Goal: Information Seeking & Learning: Find specific fact

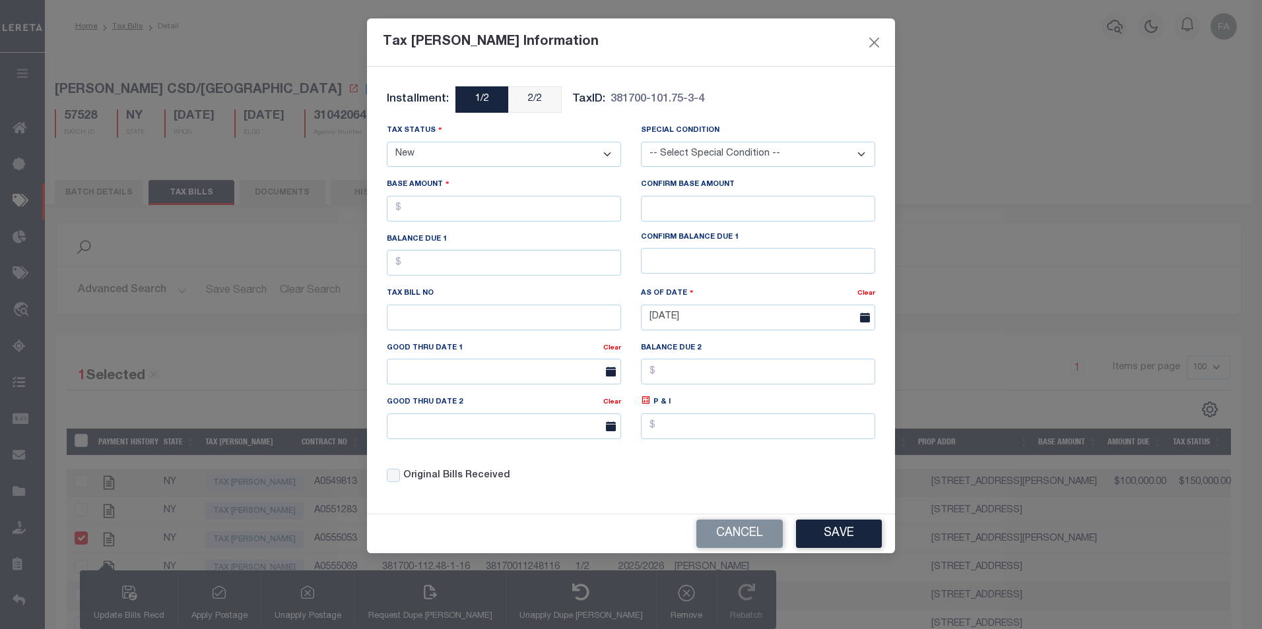
select select "NW2"
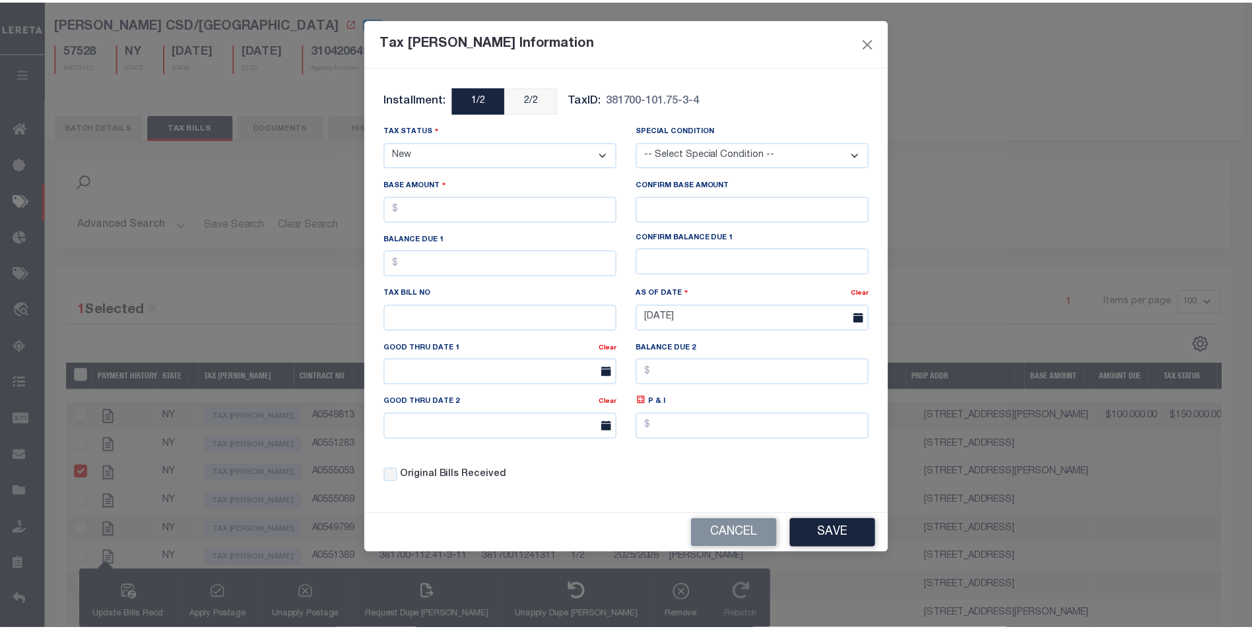
scroll to position [66, 0]
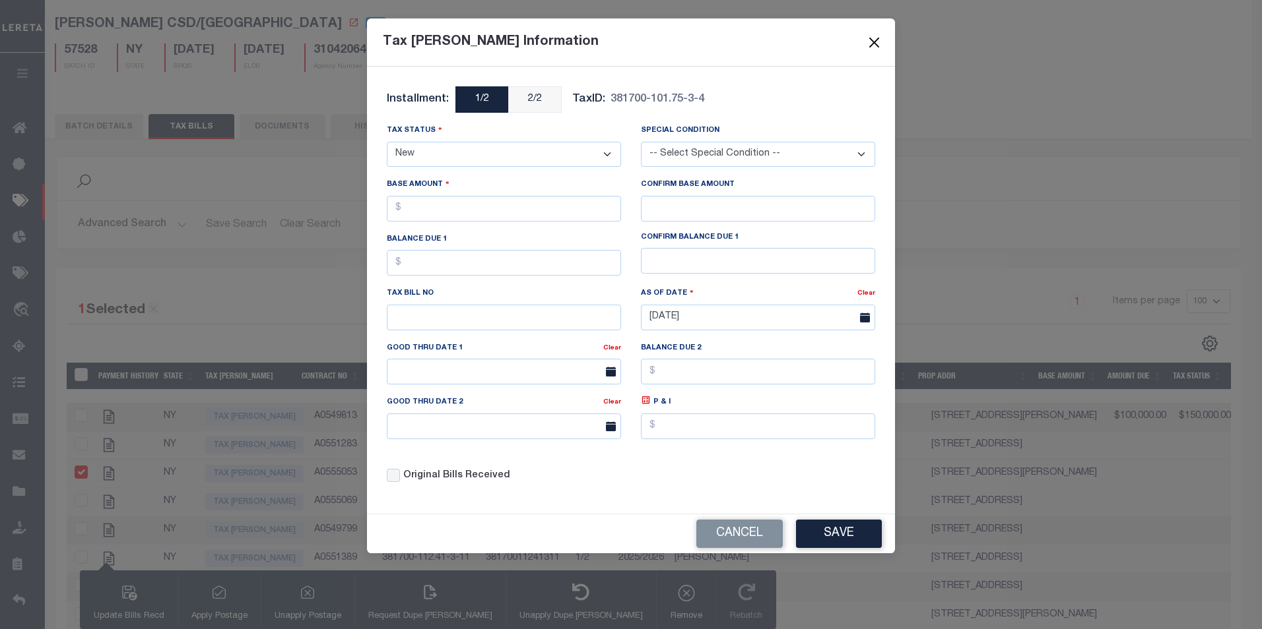
click at [881, 46] on button "Close" at bounding box center [874, 42] width 17 height 17
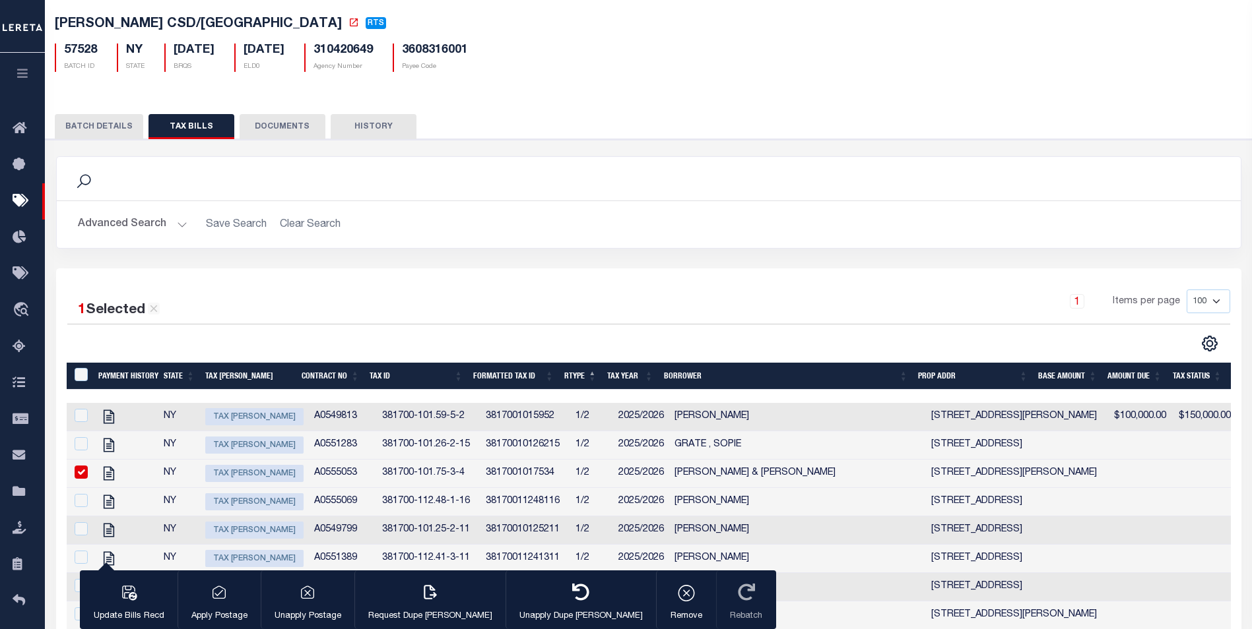
click at [79, 478] on input "checkbox" at bounding box center [81, 472] width 13 height 13
checkbox input "false"
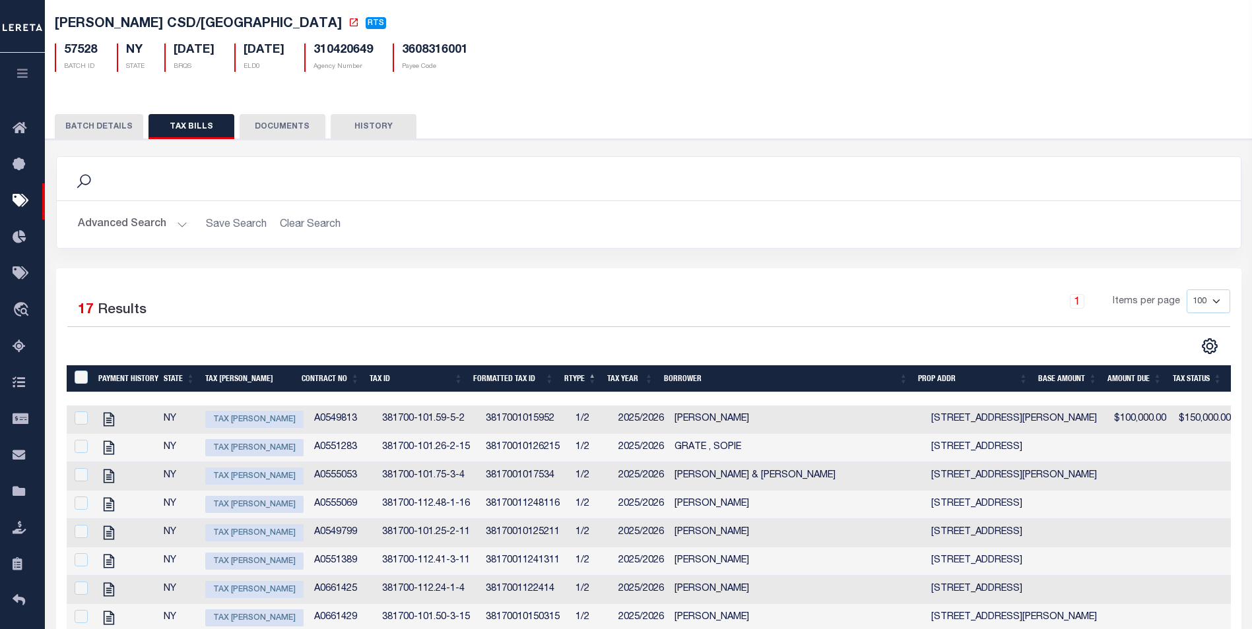
click at [243, 425] on span "Tax [PERSON_NAME]" at bounding box center [254, 419] width 98 height 17
checkbox input "true"
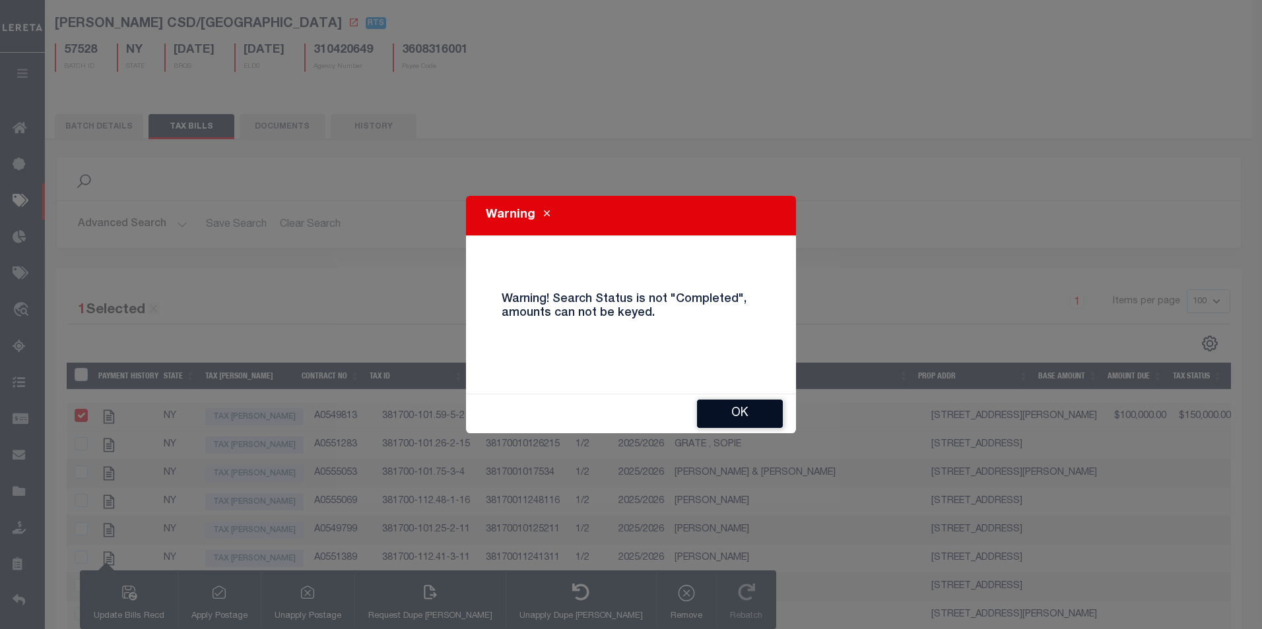
click at [709, 402] on button "OK" at bounding box center [740, 414] width 86 height 28
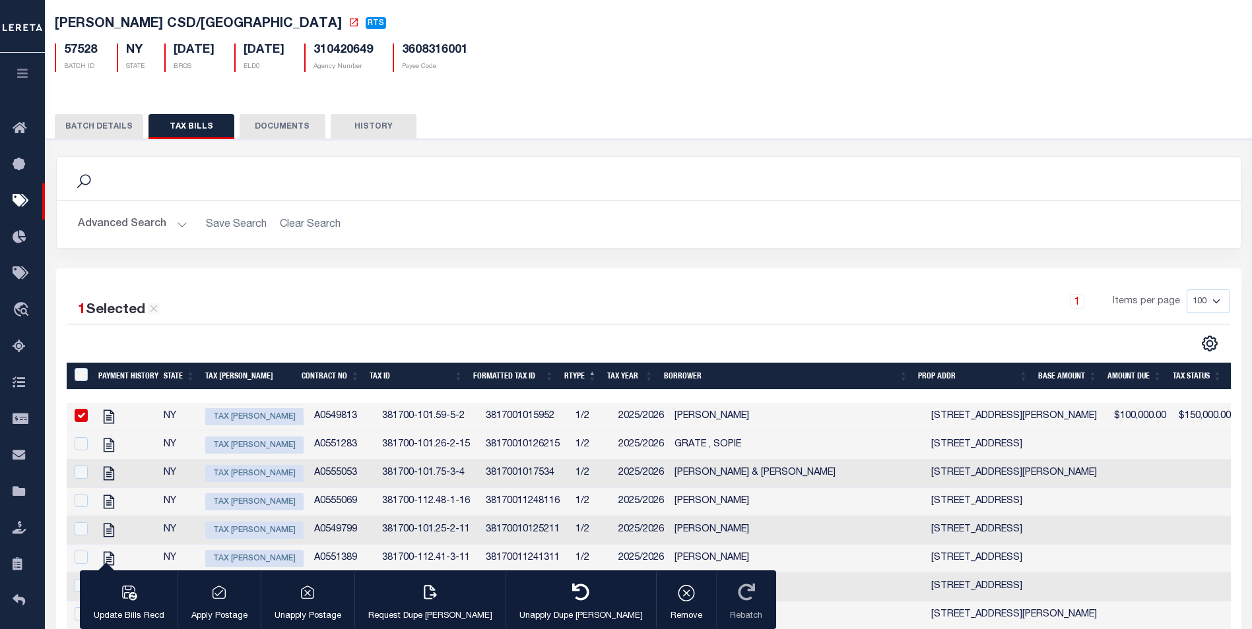
click at [165, 446] on td "NY" at bounding box center [179, 446] width 42 height 28
checkbox input "true"
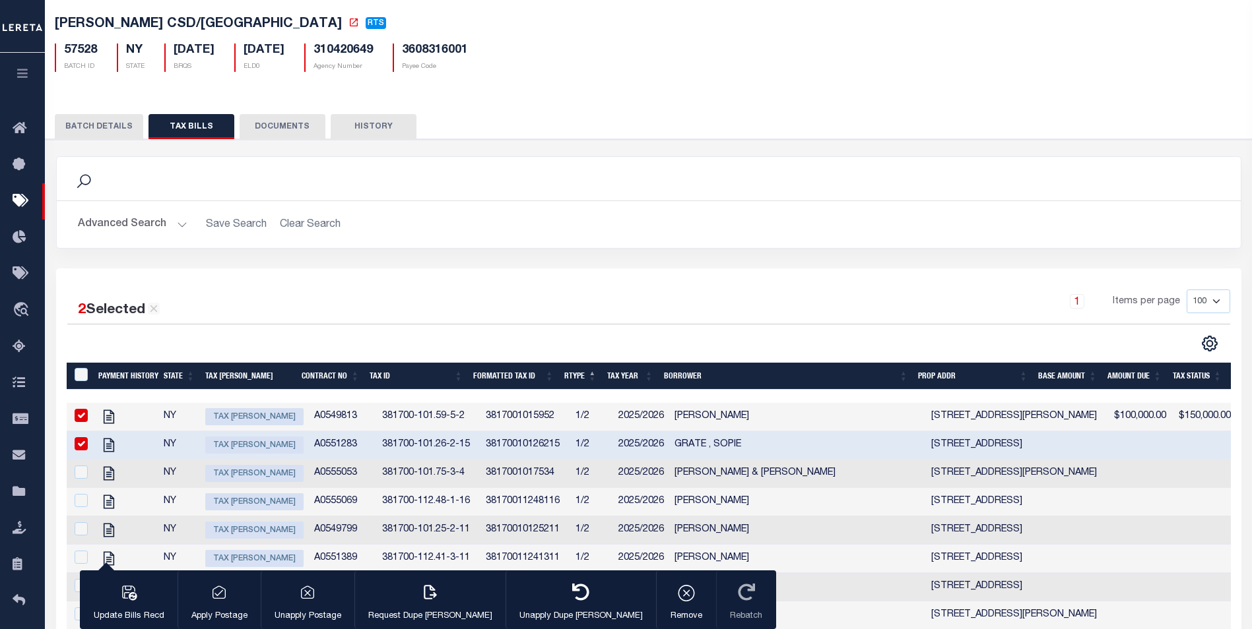
click at [80, 420] on input "checkbox" at bounding box center [81, 415] width 13 height 13
checkbox input "false"
select select "NW2"
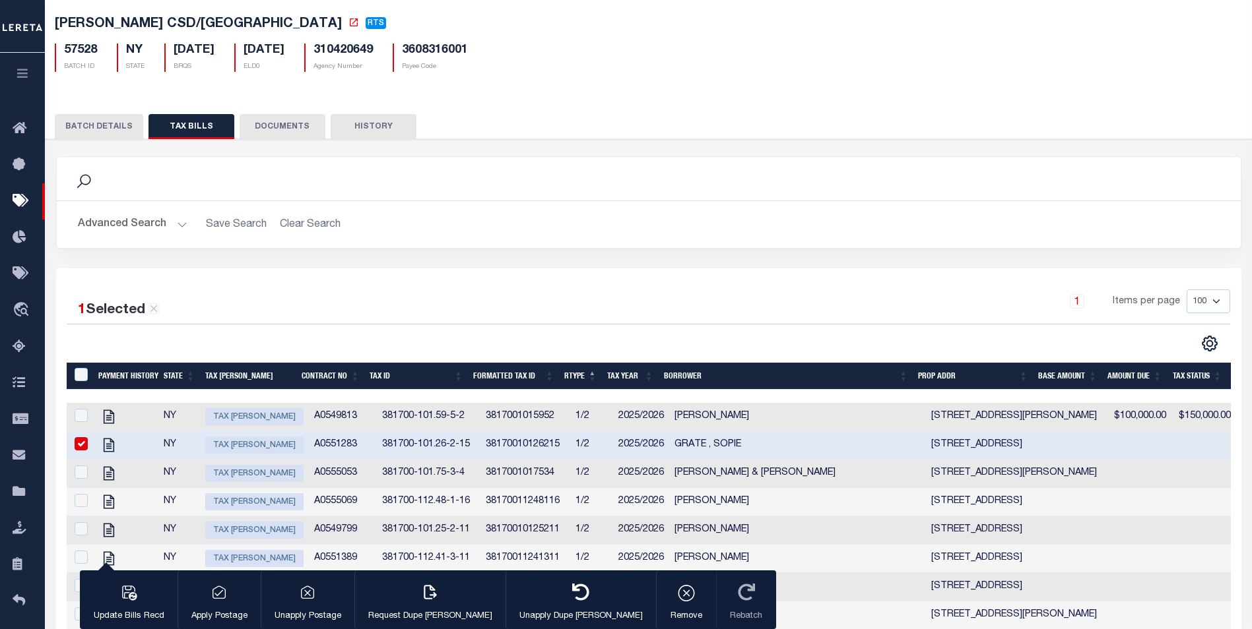
click at [80, 445] on input "checkbox" at bounding box center [81, 443] width 13 height 13
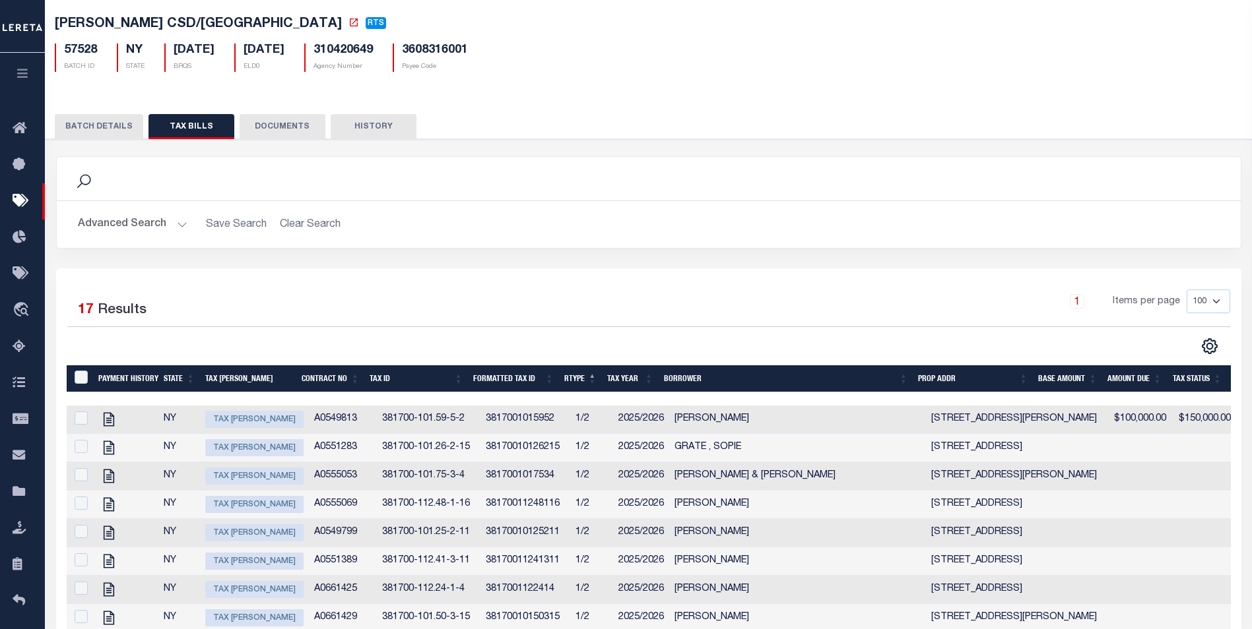
click at [260, 453] on span "Tax Bill Amount" at bounding box center [254, 447] width 98 height 17
checkbox input "true"
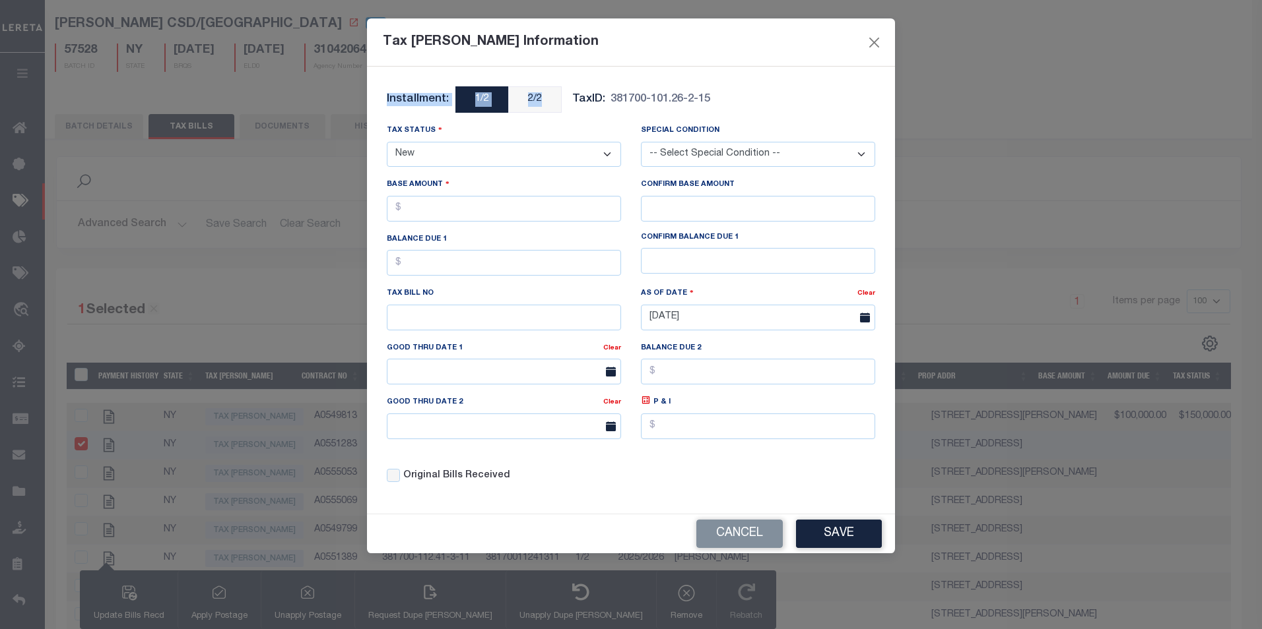
drag, startPoint x: 380, startPoint y: 102, endPoint x: 542, endPoint y: 97, distance: 162.4
click at [542, 97] on div "Installment: 1/2 2/2 TaxID: 381700-101.26-2-15" at bounding box center [631, 104] width 508 height 37
click at [873, 41] on button "Close" at bounding box center [874, 42] width 17 height 17
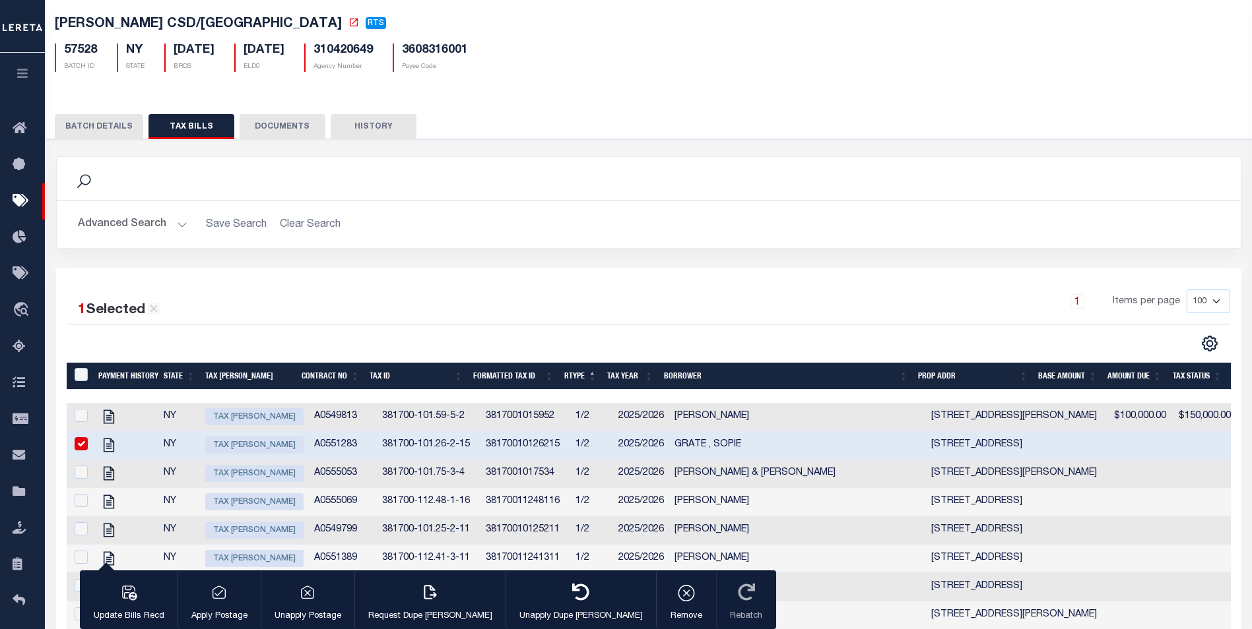
click at [548, 331] on div "1 Selected 17 Results 1 Items per page 100 200 500 1000" at bounding box center [649, 321] width 1184 height 63
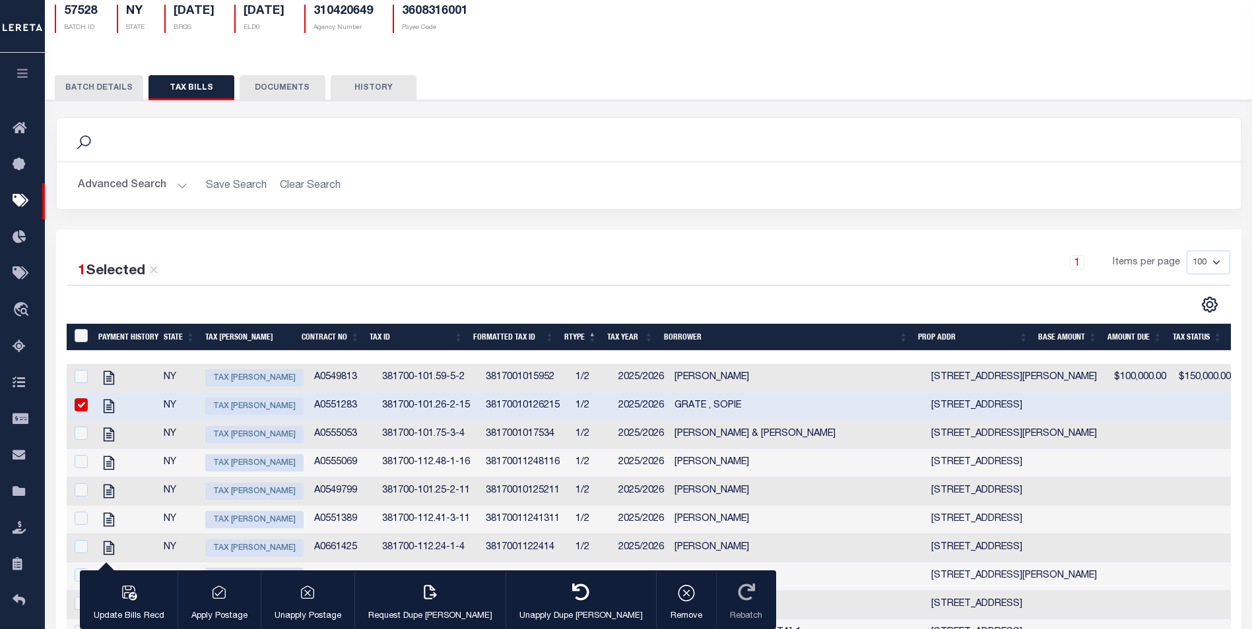
scroll to position [0, 0]
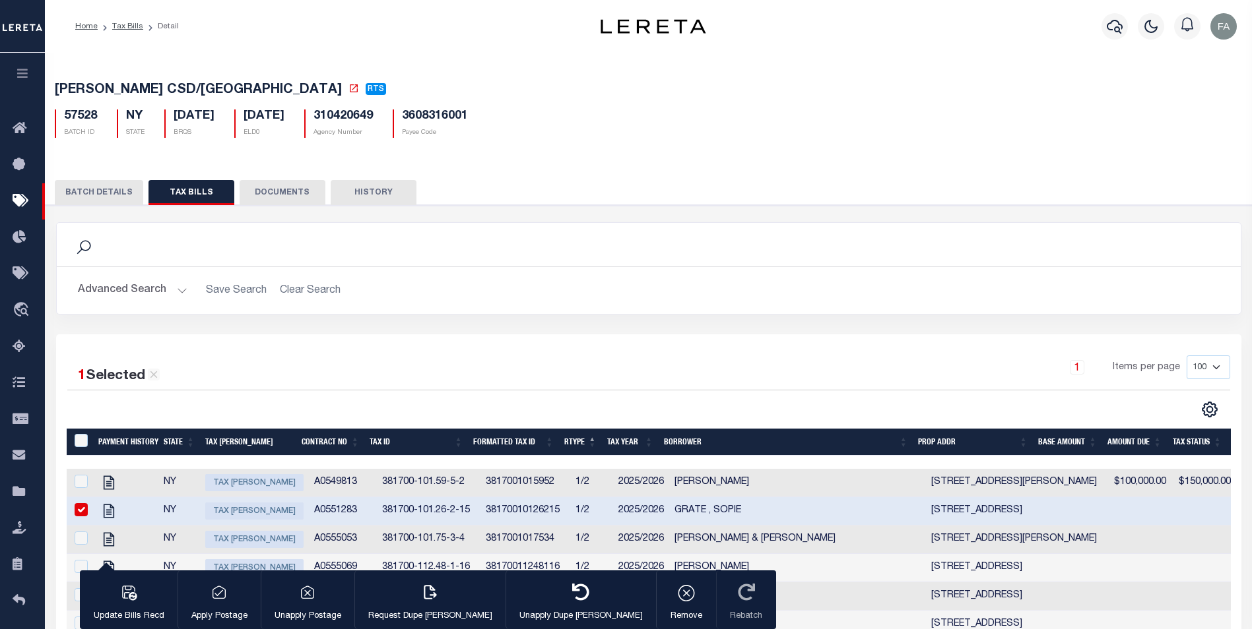
drag, startPoint x: 468, startPoint y: 88, endPoint x: 350, endPoint y: 63, distance: 121.4
click at [463, 115] on h5 "3608316001" at bounding box center [435, 117] width 66 height 15
copy h5 "3608316001"
click at [241, 489] on span "Tax Bill Amount" at bounding box center [254, 482] width 98 height 17
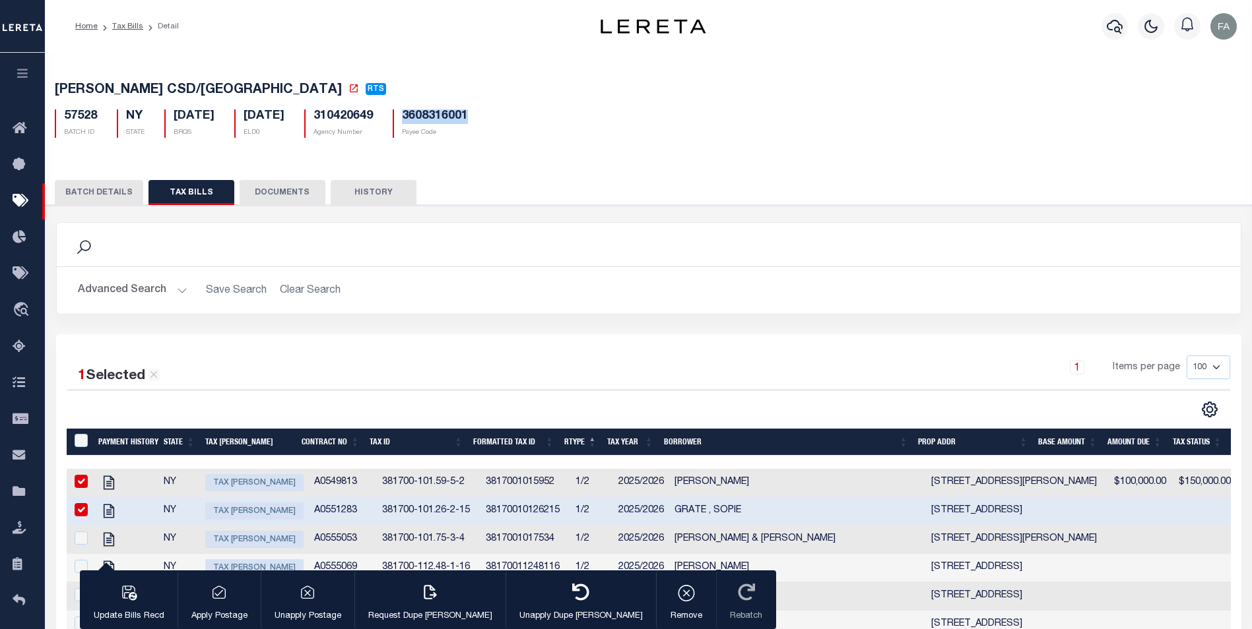
checkbox input "true"
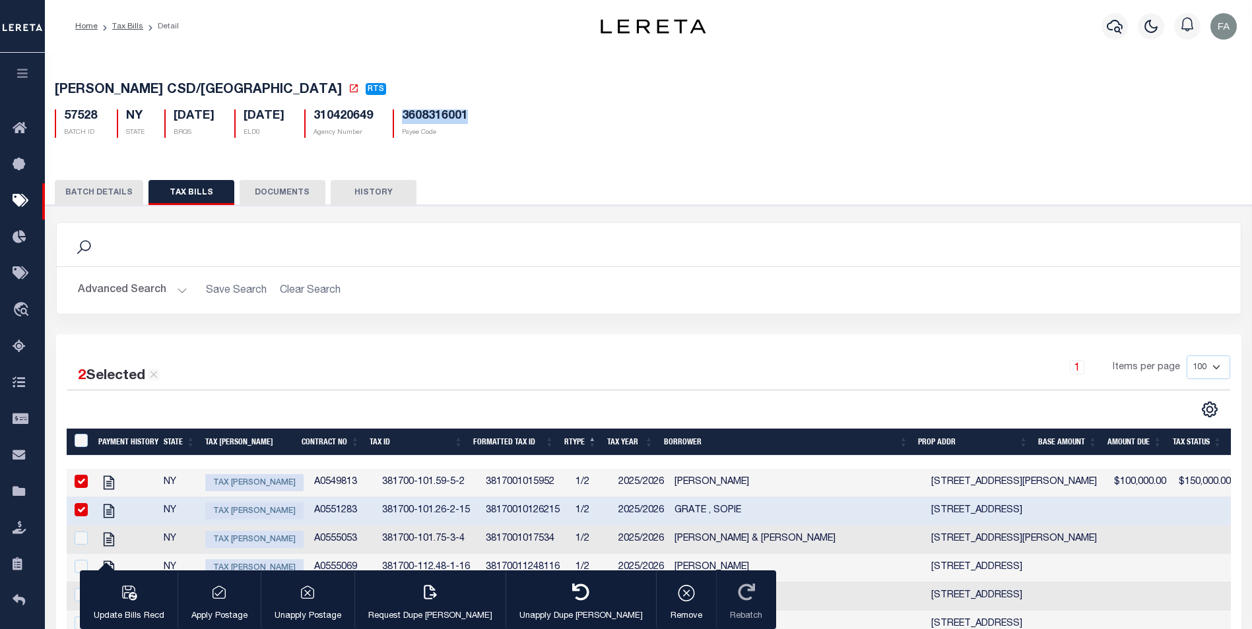
scroll to position [66, 0]
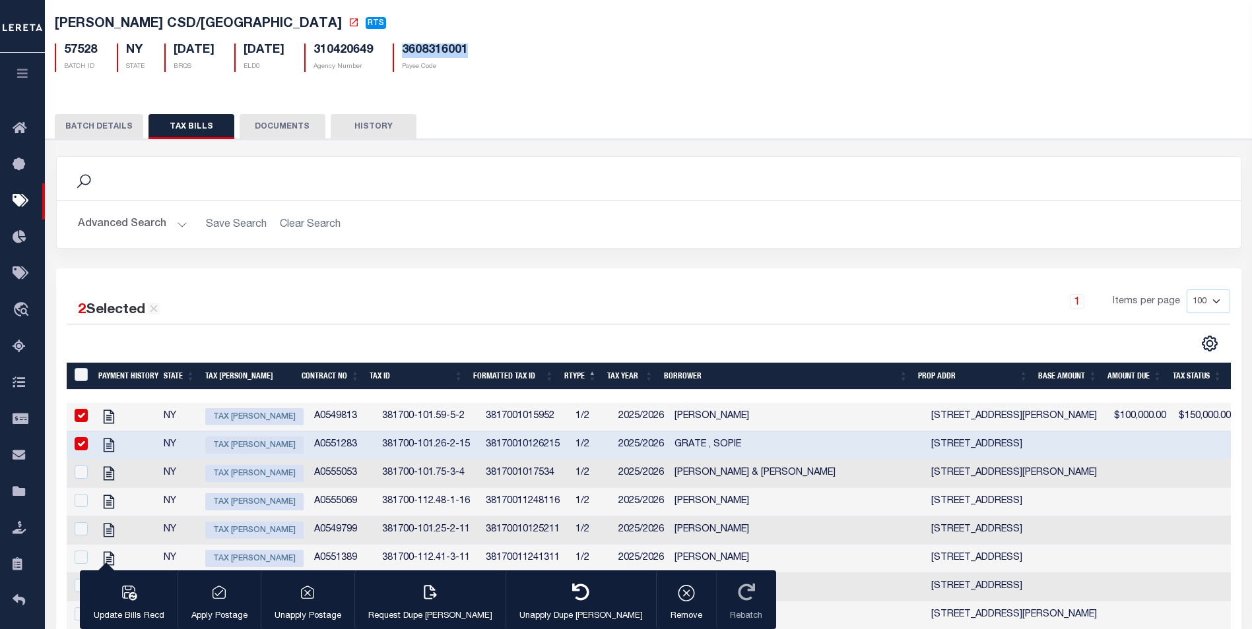
click at [269, 450] on span "Tax Bill Amount" at bounding box center [254, 445] width 98 height 17
checkbox input "false"
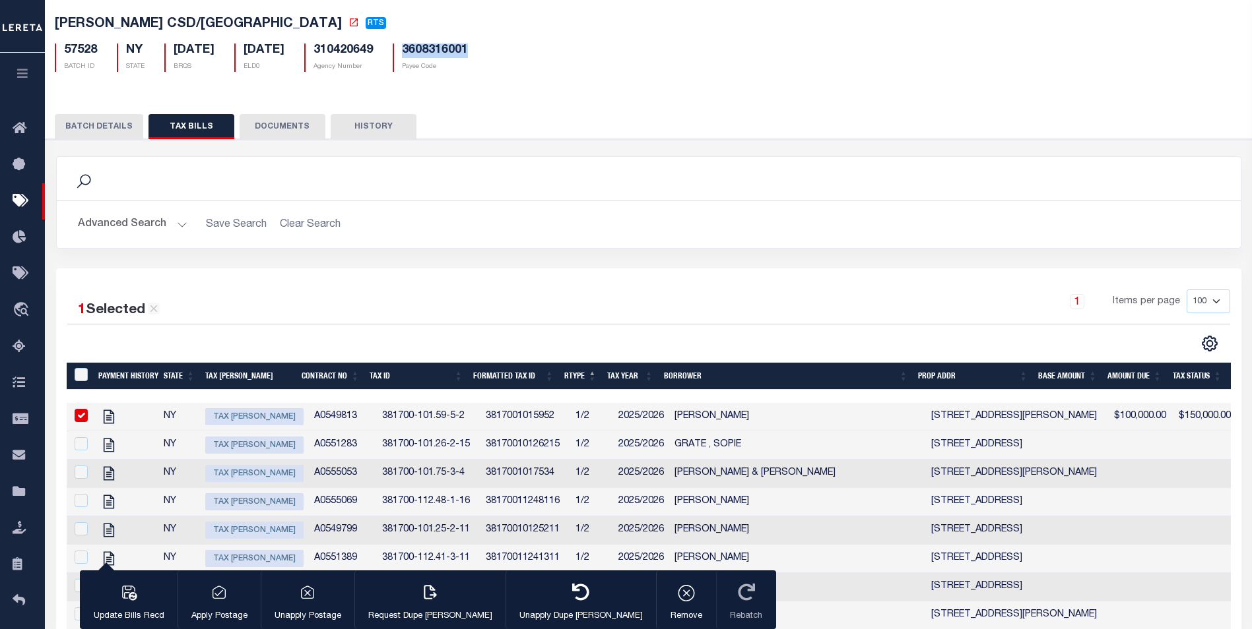
click at [82, 414] on input "checkbox" at bounding box center [81, 415] width 13 height 13
checkbox input "false"
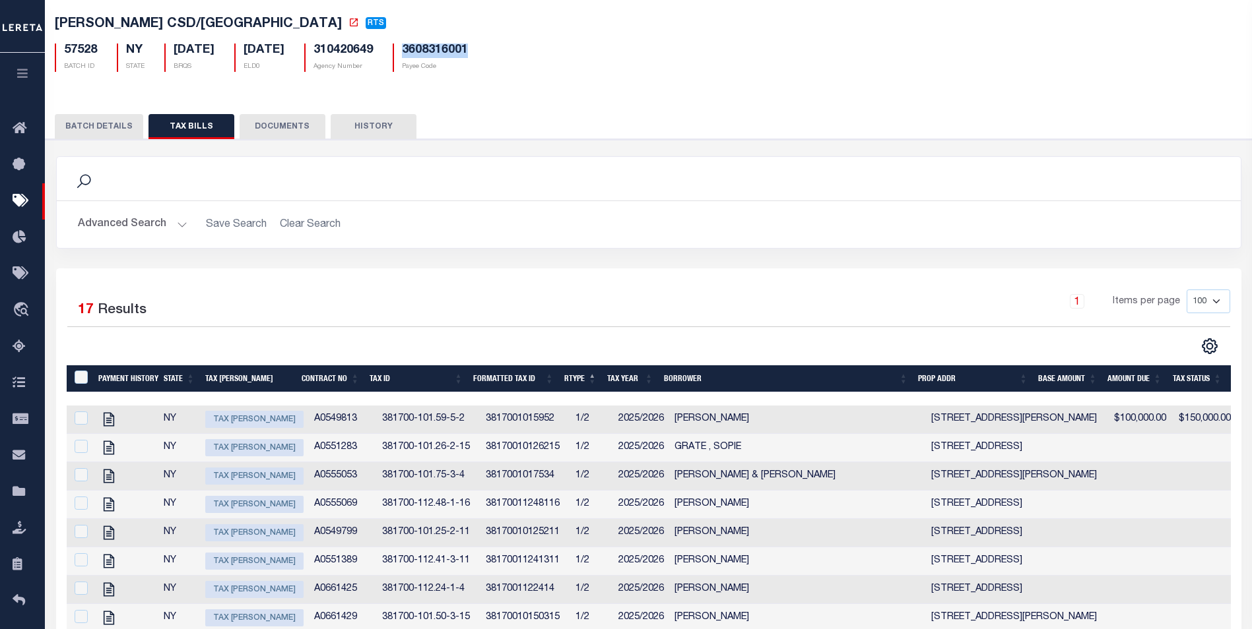
click at [235, 456] on span "Tax Bill Amount" at bounding box center [254, 447] width 98 height 17
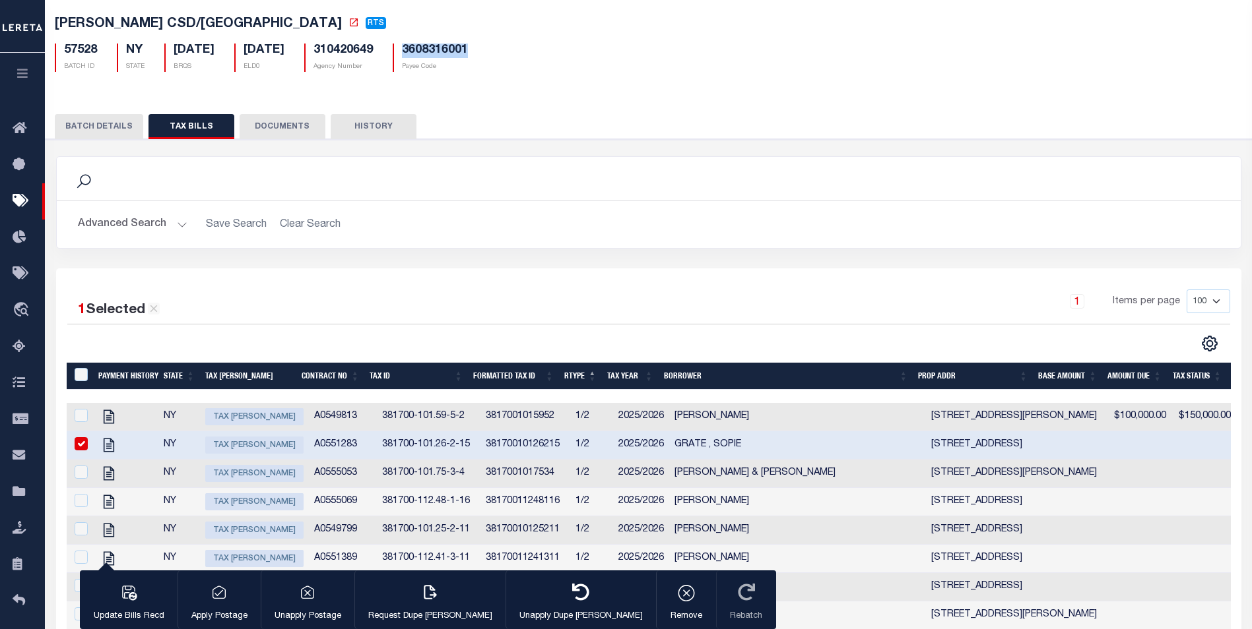
click at [257, 451] on span "Tax Bill Amount" at bounding box center [254, 445] width 98 height 17
checkbox input "false"
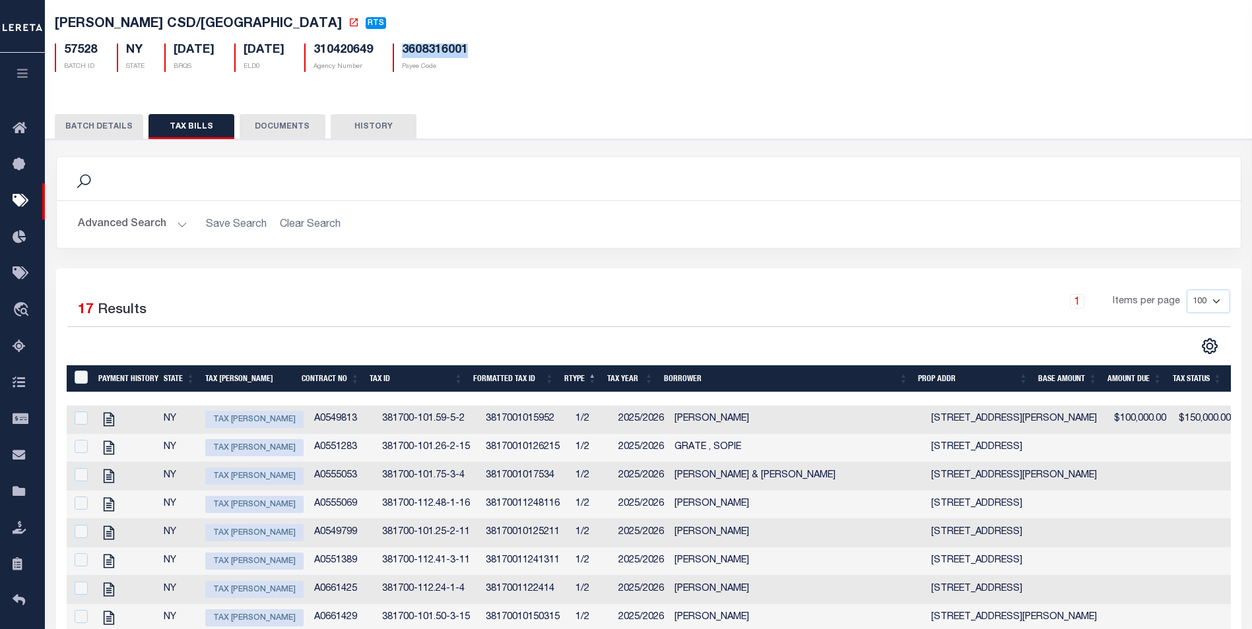
click at [251, 485] on span "Tax Bill Amount" at bounding box center [254, 476] width 98 height 17
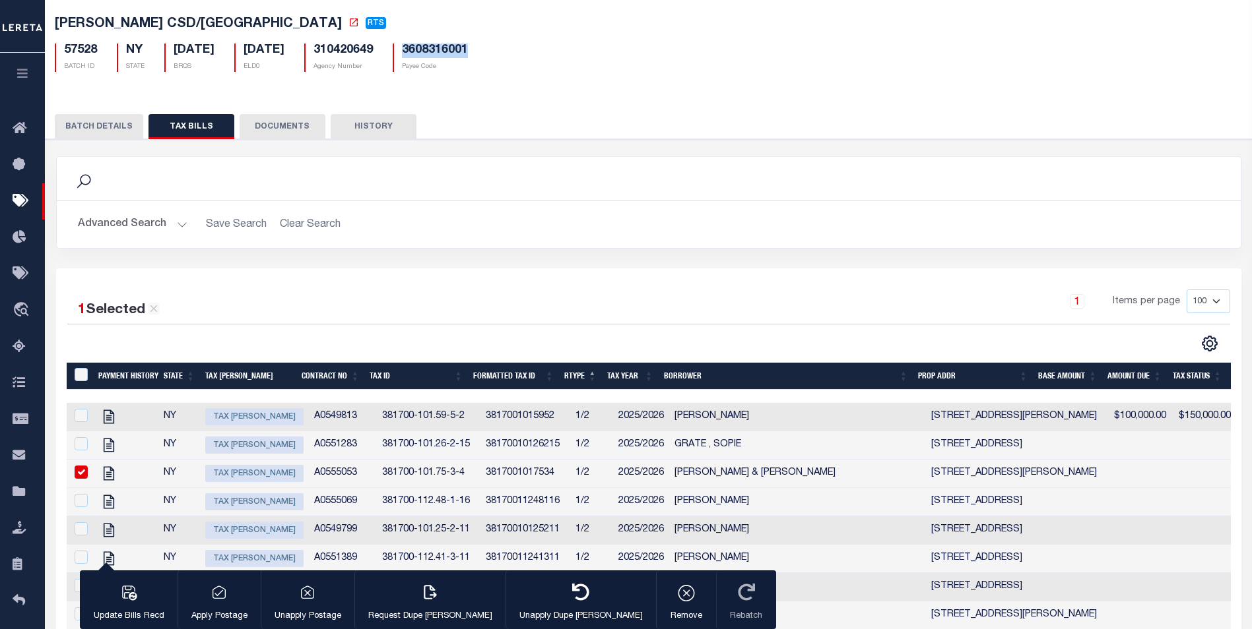
click at [232, 479] on span "Tax Bill Amount" at bounding box center [254, 473] width 98 height 17
checkbox input "false"
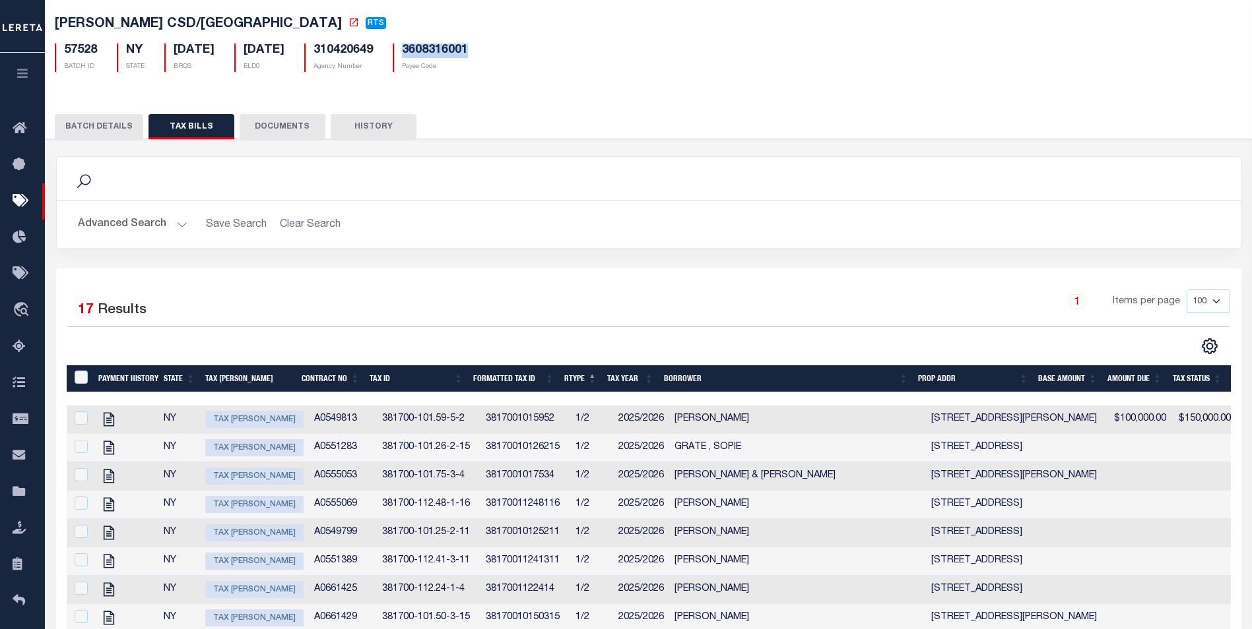
click at [248, 540] on span "Tax Bill Amount" at bounding box center [254, 533] width 98 height 17
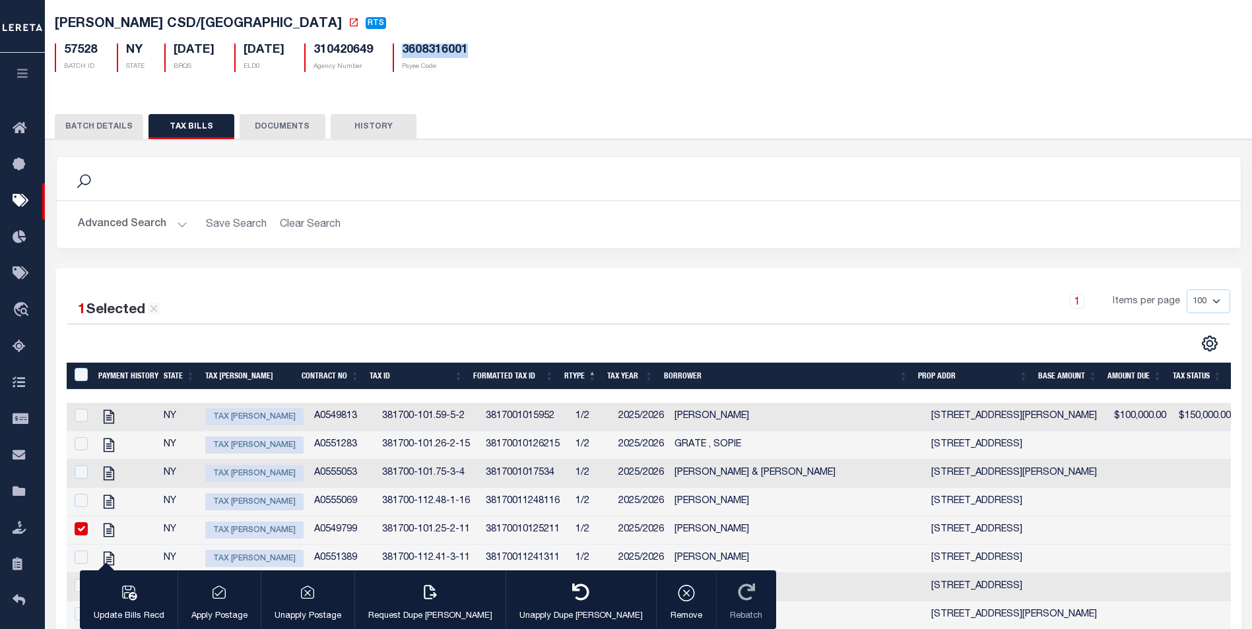
click at [248, 539] on span "Tax Bill Amount" at bounding box center [254, 530] width 98 height 17
checkbox input "false"
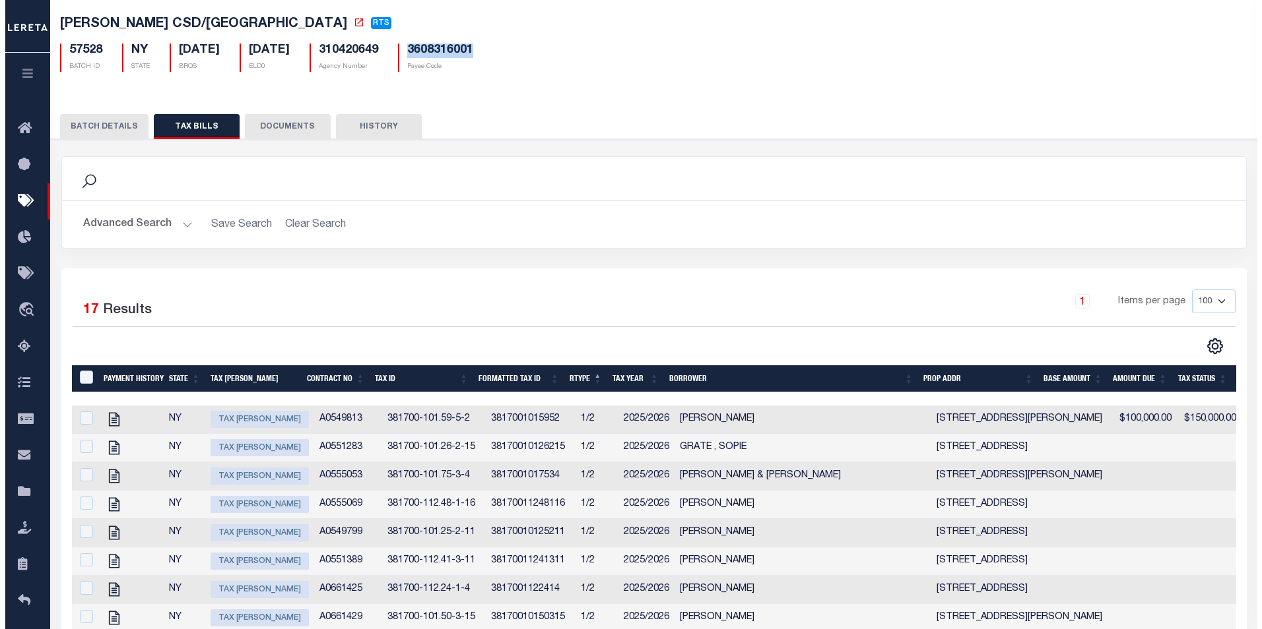
scroll to position [132, 0]
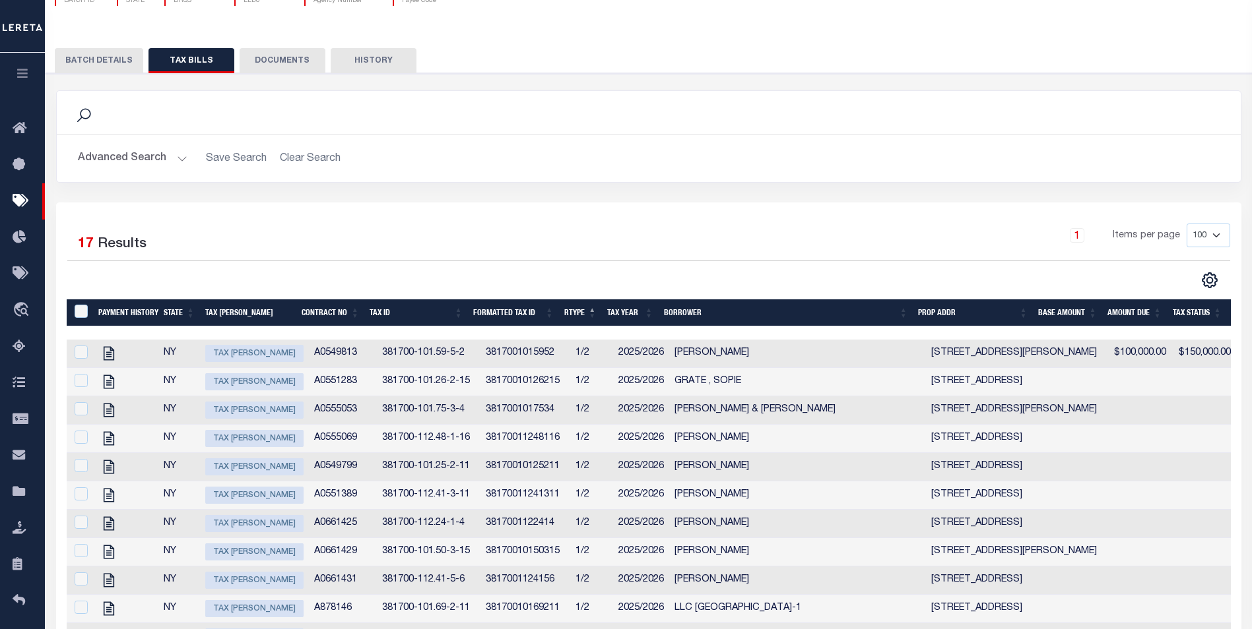
click at [245, 504] on span "Tax Bill Amount" at bounding box center [254, 495] width 98 height 17
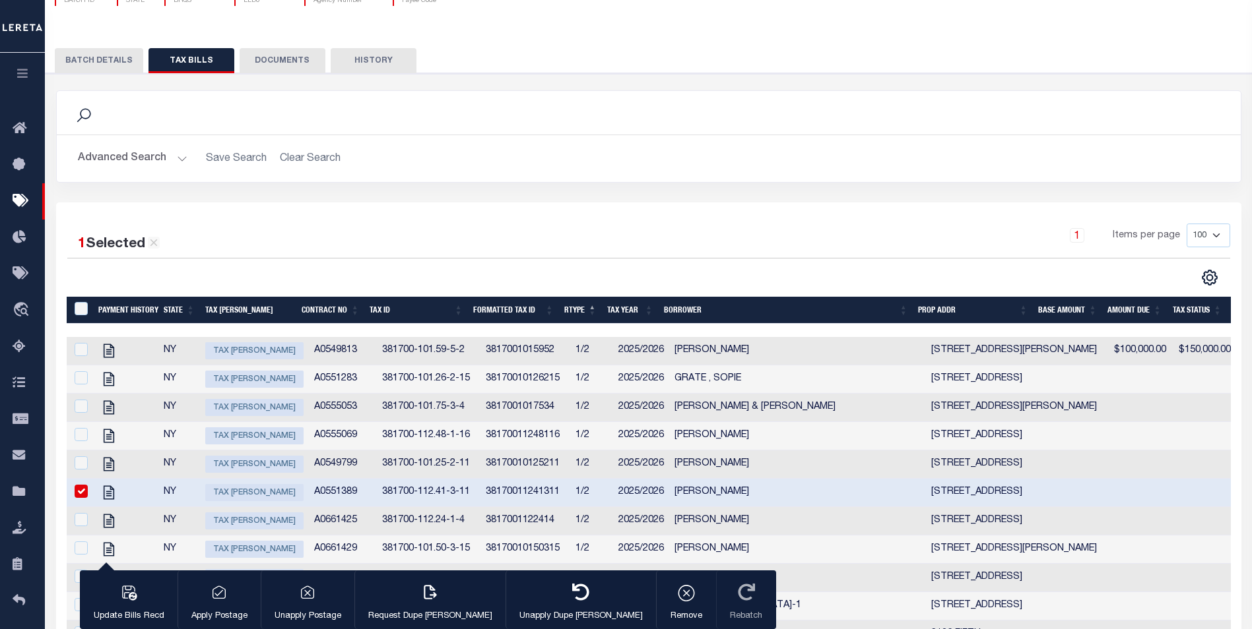
click at [245, 501] on span "Tax Bill Amount" at bounding box center [254, 492] width 98 height 17
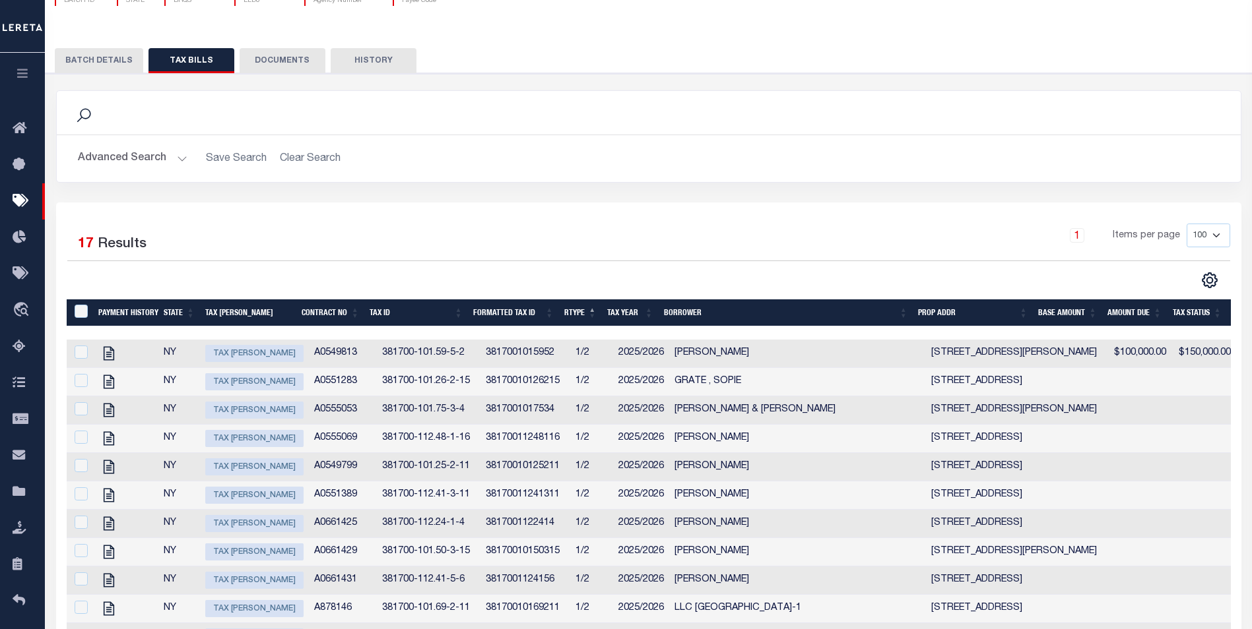
click at [245, 504] on span "Tax Bill Amount" at bounding box center [254, 495] width 98 height 17
checkbox input "false"
click at [236, 532] on span "Tax Bill Amount" at bounding box center [254, 523] width 98 height 17
checkbox input "true"
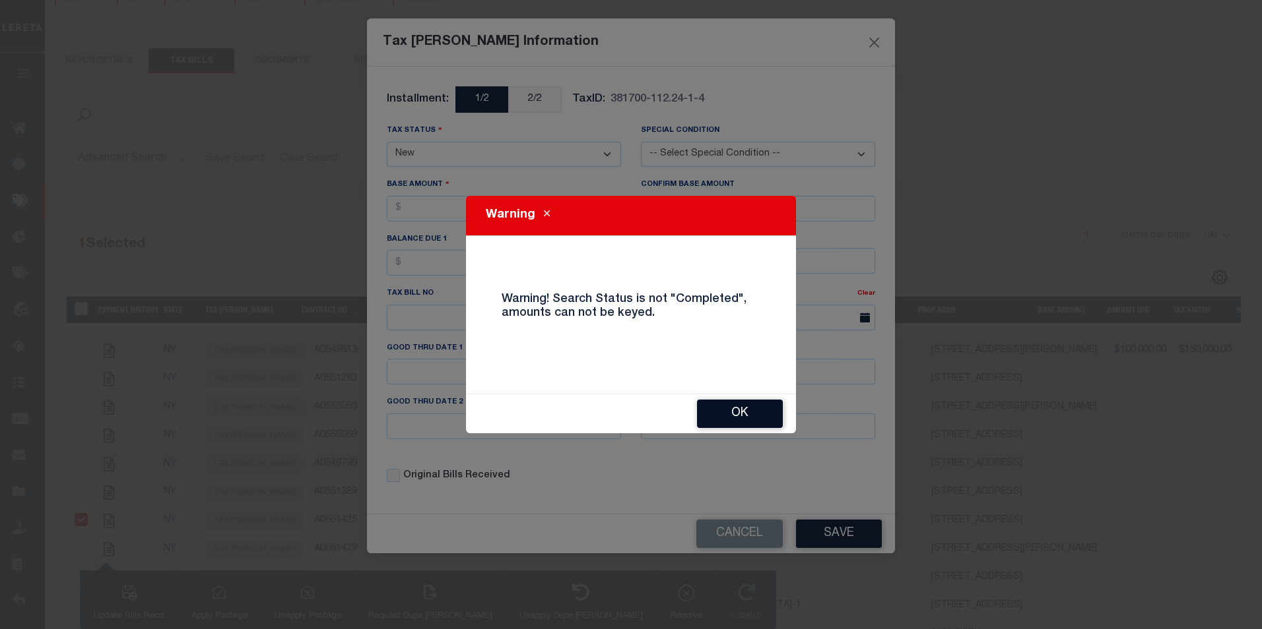
click at [732, 416] on button "OK" at bounding box center [740, 414] width 86 height 28
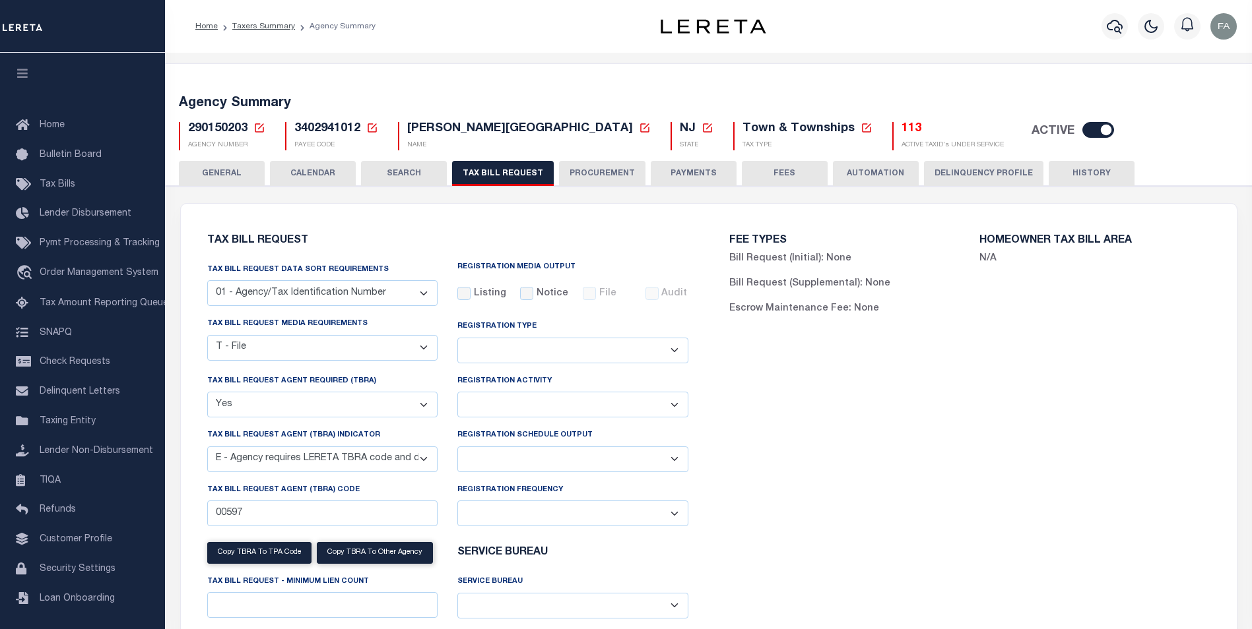
select select
select select "22"
select select "true"
select select "13"
select select
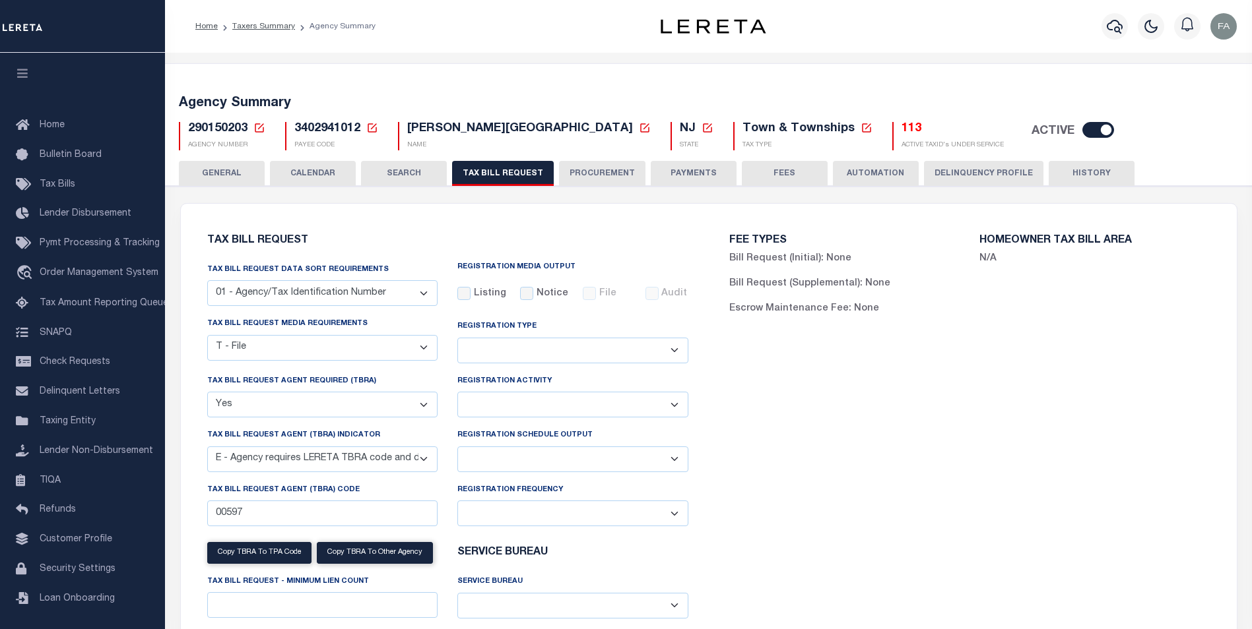
click at [247, 174] on button "GENERAL" at bounding box center [222, 173] width 86 height 25
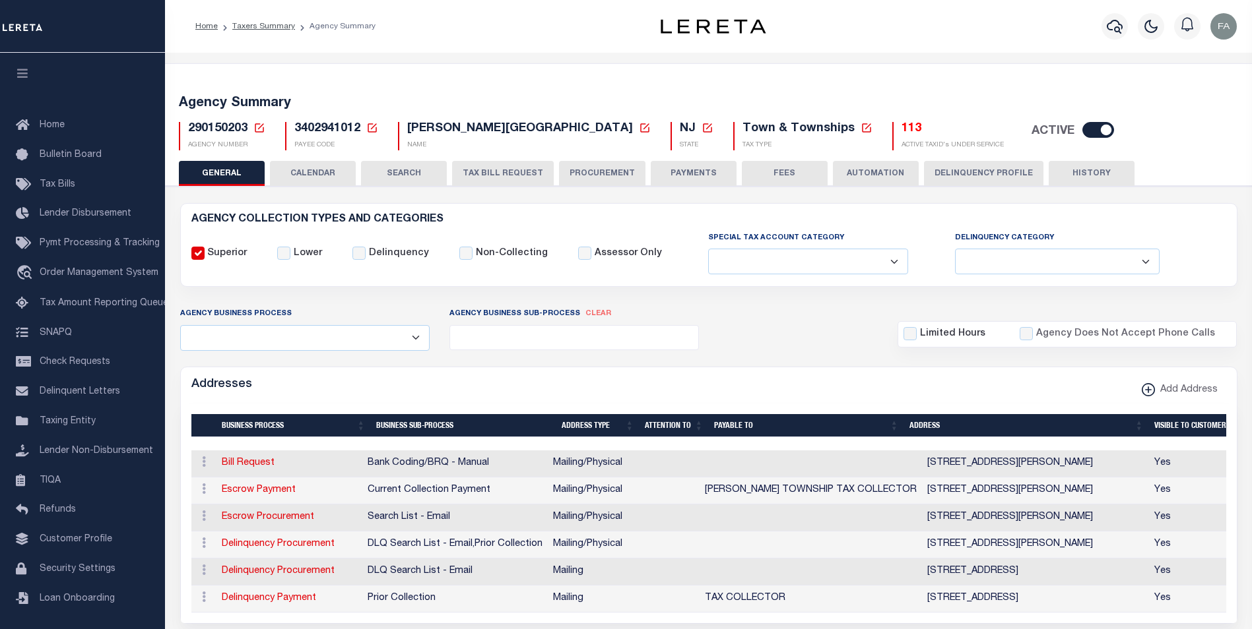
click at [330, 175] on button "CALENDAR" at bounding box center [313, 173] width 86 height 25
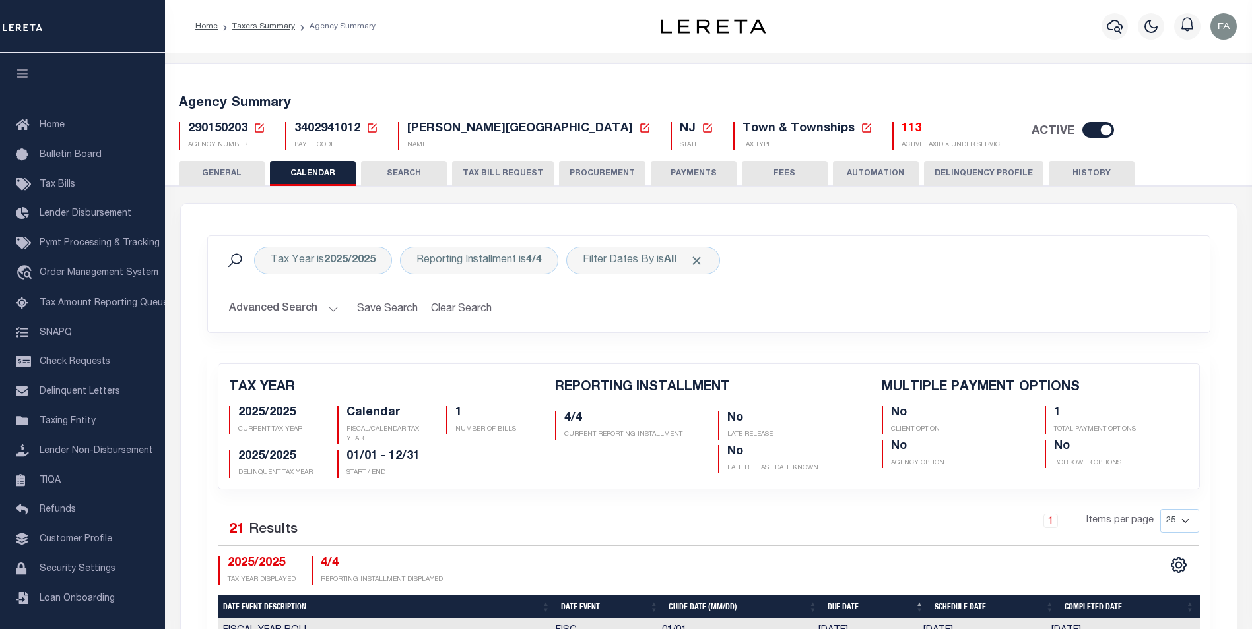
checkbox input "false"
type input "1"
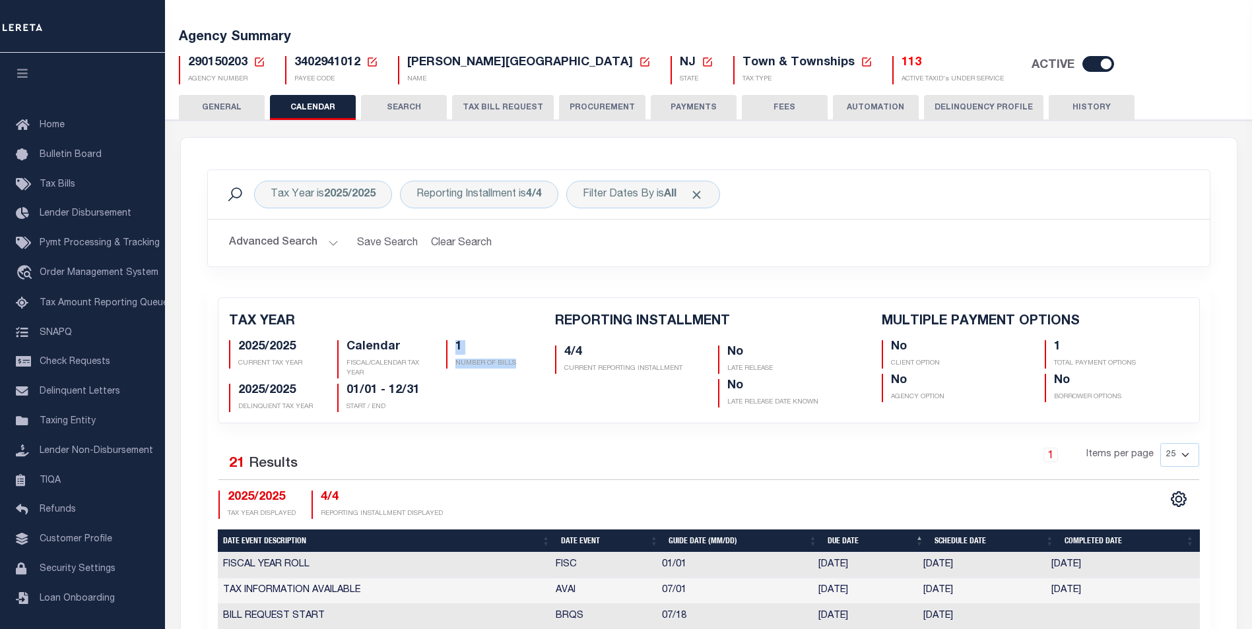
drag, startPoint x: 523, startPoint y: 366, endPoint x: 454, endPoint y: 345, distance: 72.2
click at [454, 345] on div "1 NUMBER OF BILLS" at bounding box center [490, 354] width 89 height 28
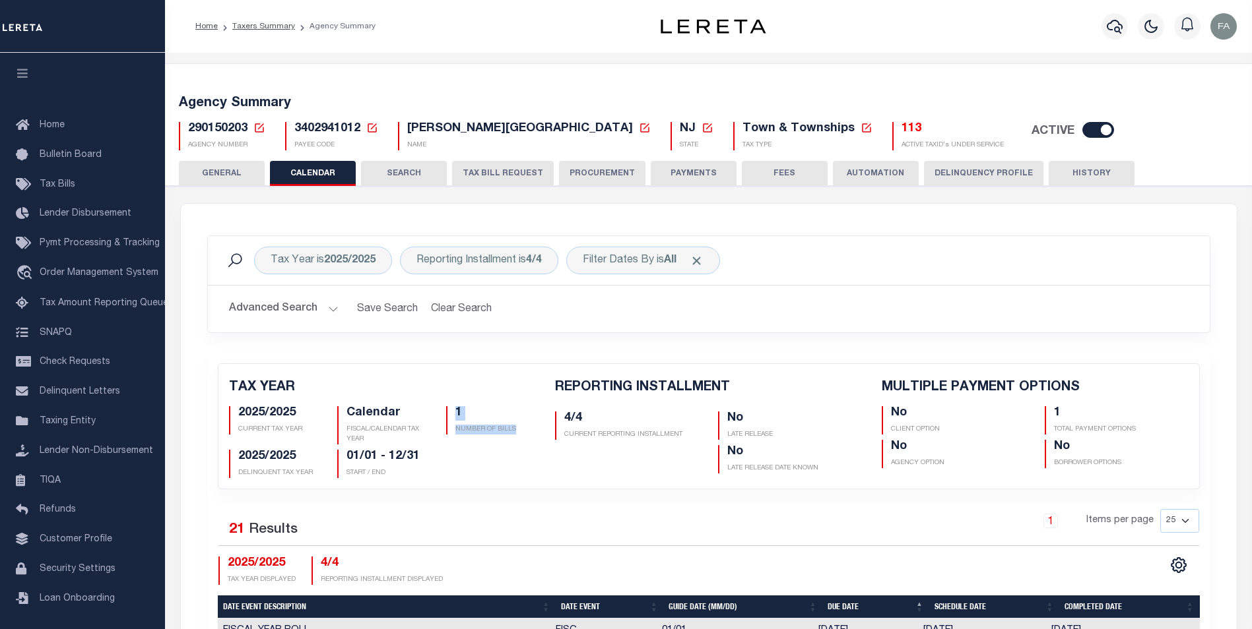
click at [475, 170] on button "TAX BILL REQUEST" at bounding box center [503, 173] width 102 height 25
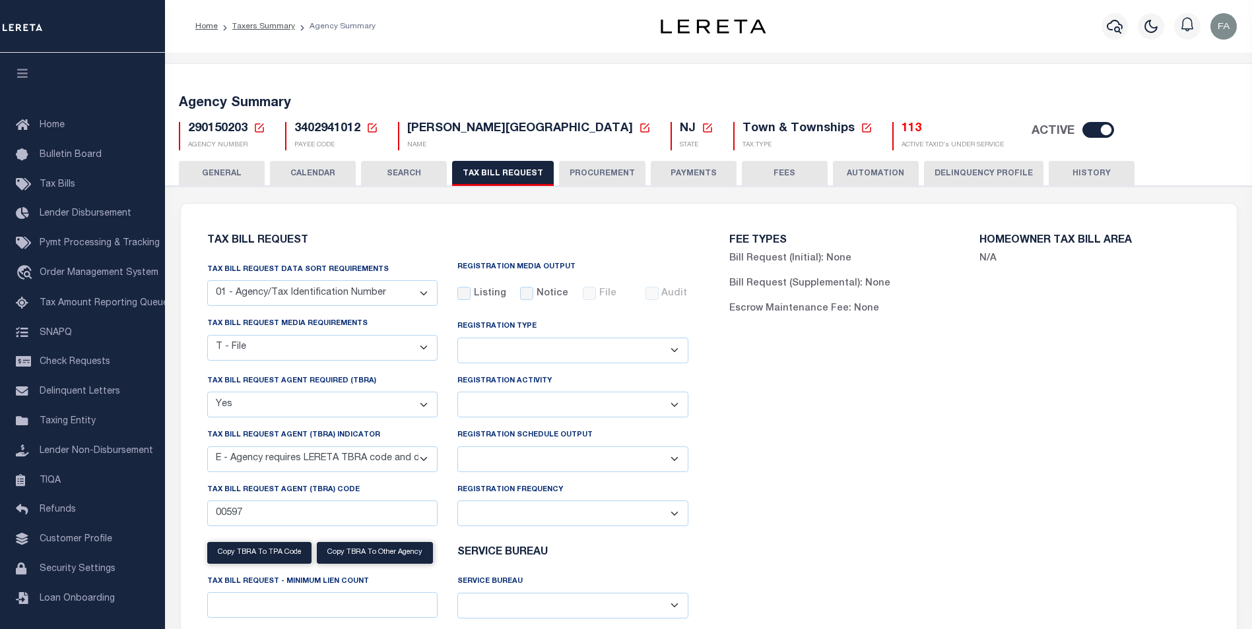
click at [408, 173] on button "SEARCH" at bounding box center [404, 173] width 86 height 25
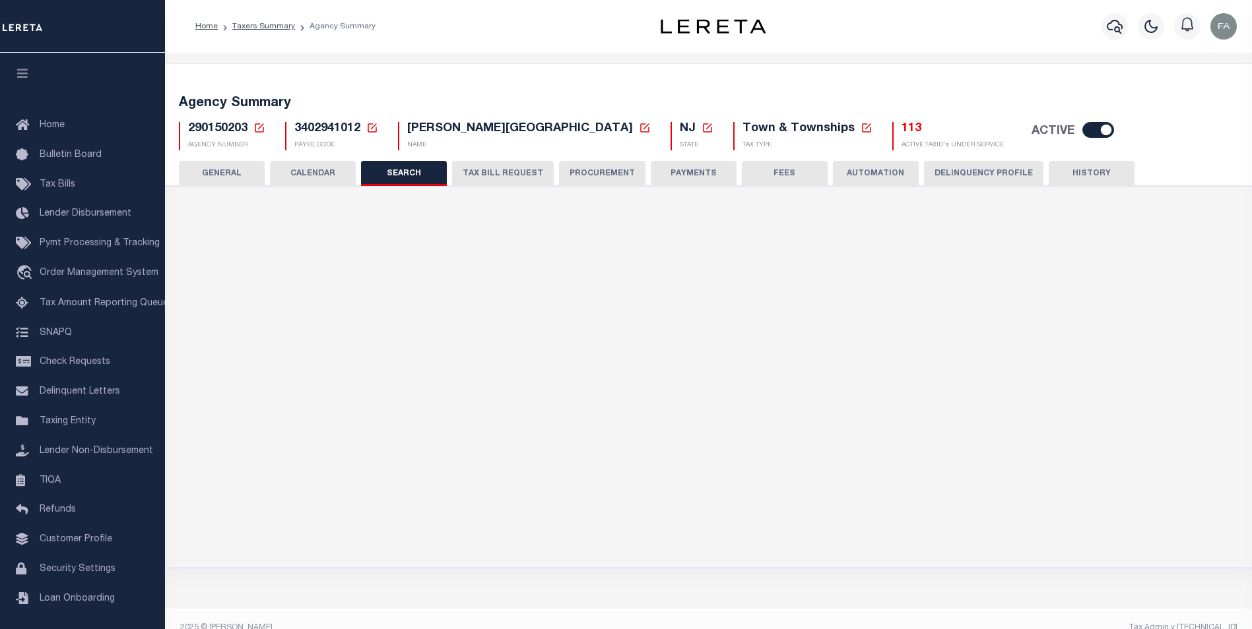
checkbox input "false"
type input "15000"
click at [333, 173] on button "CALENDAR" at bounding box center [313, 173] width 86 height 25
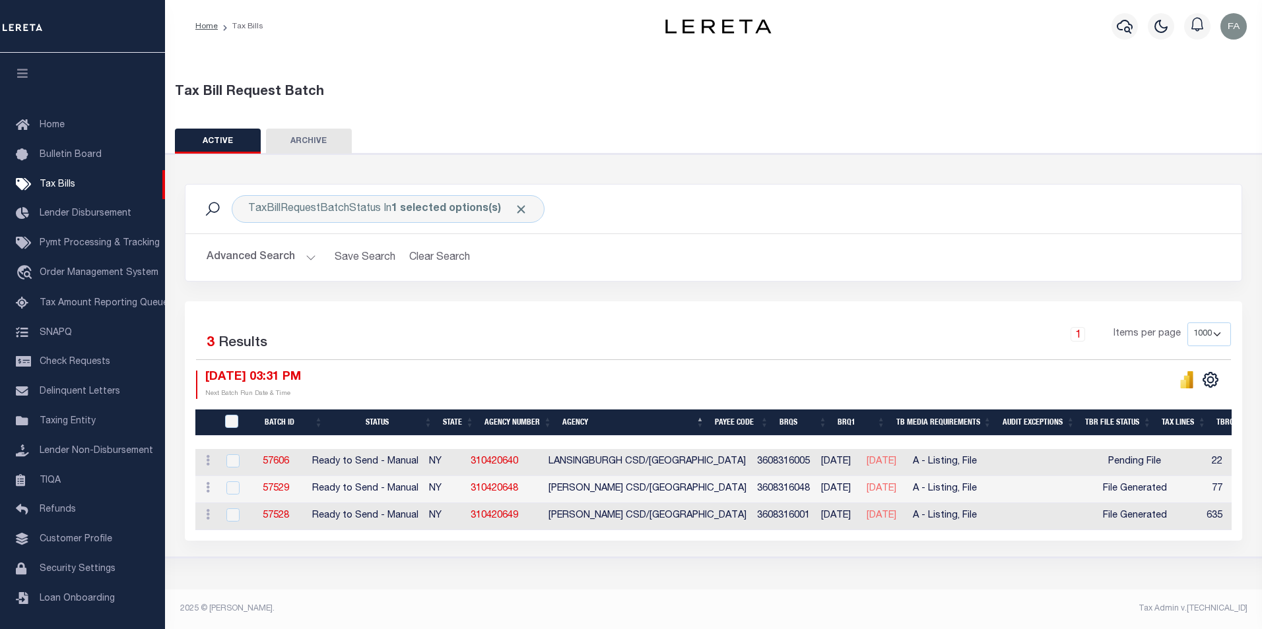
select select "1000"
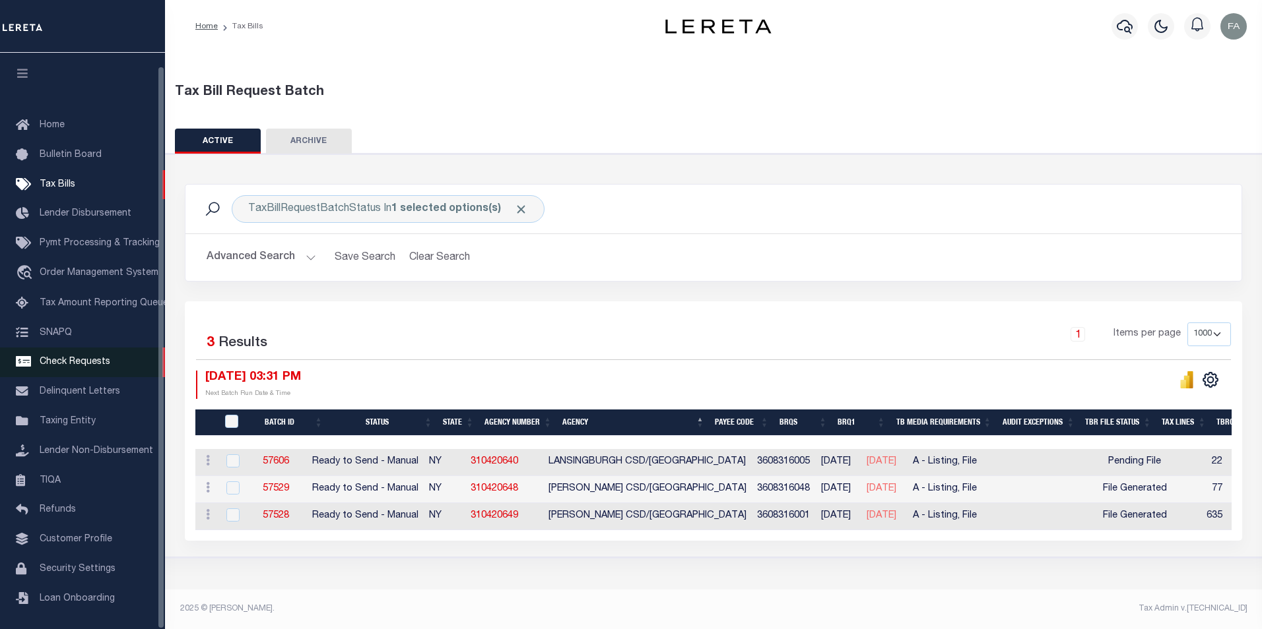
scroll to position [13, 0]
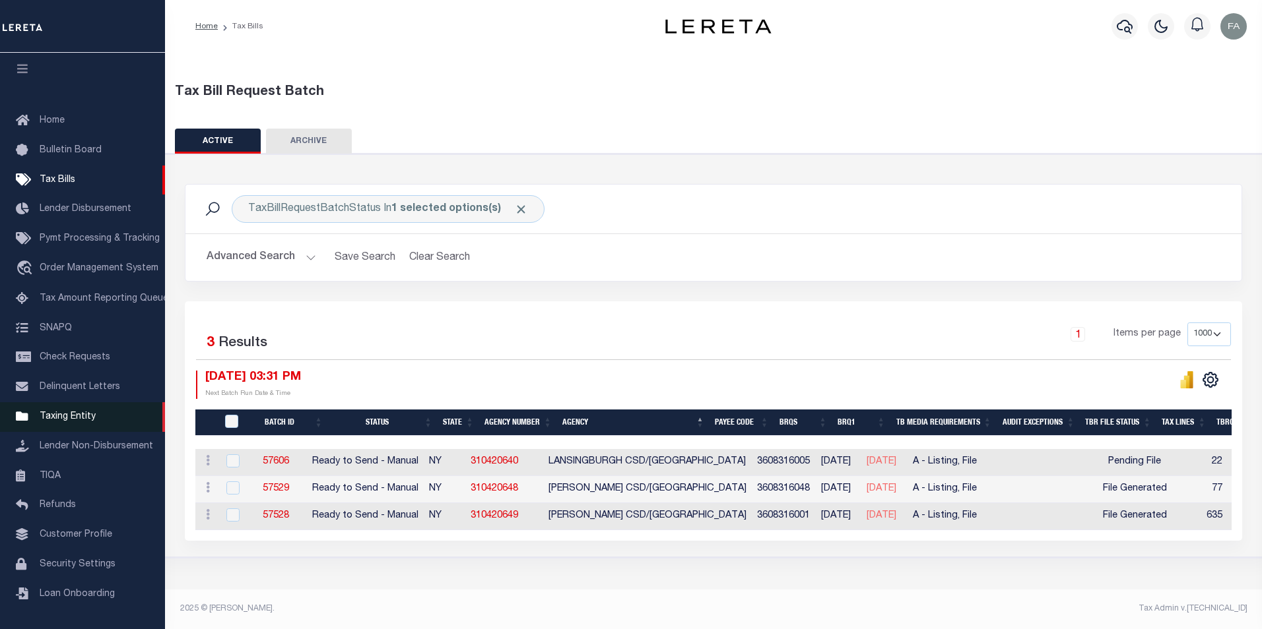
click at [85, 417] on span "Taxing Entity" at bounding box center [68, 416] width 56 height 9
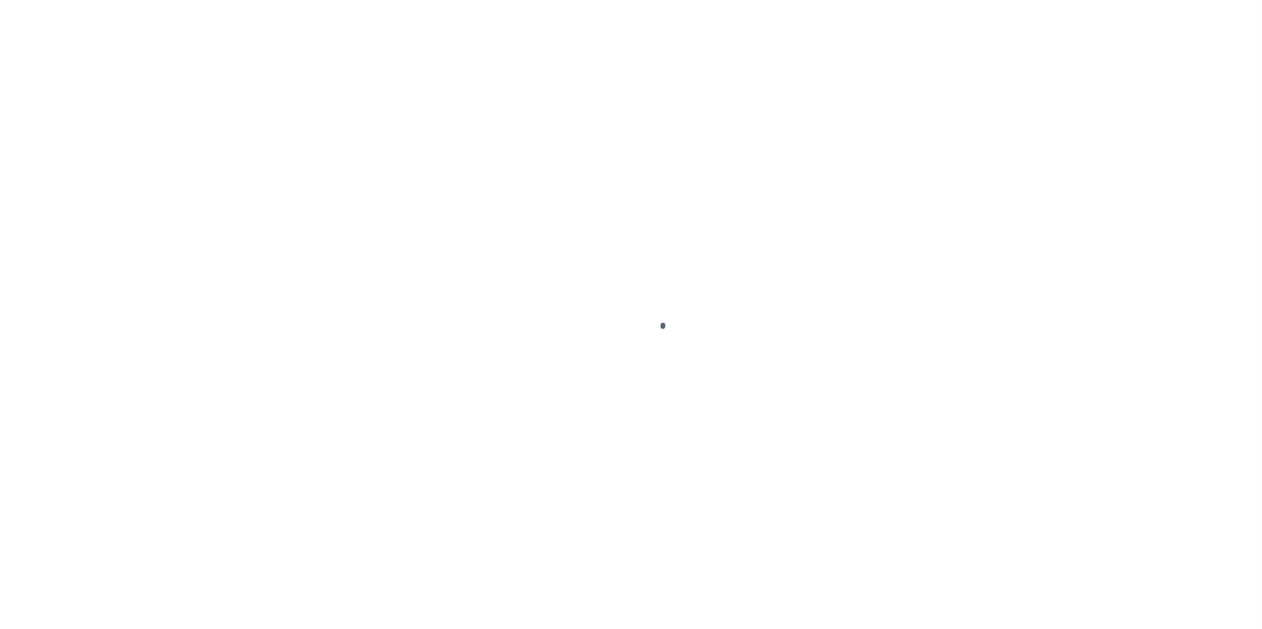
scroll to position [13, 0]
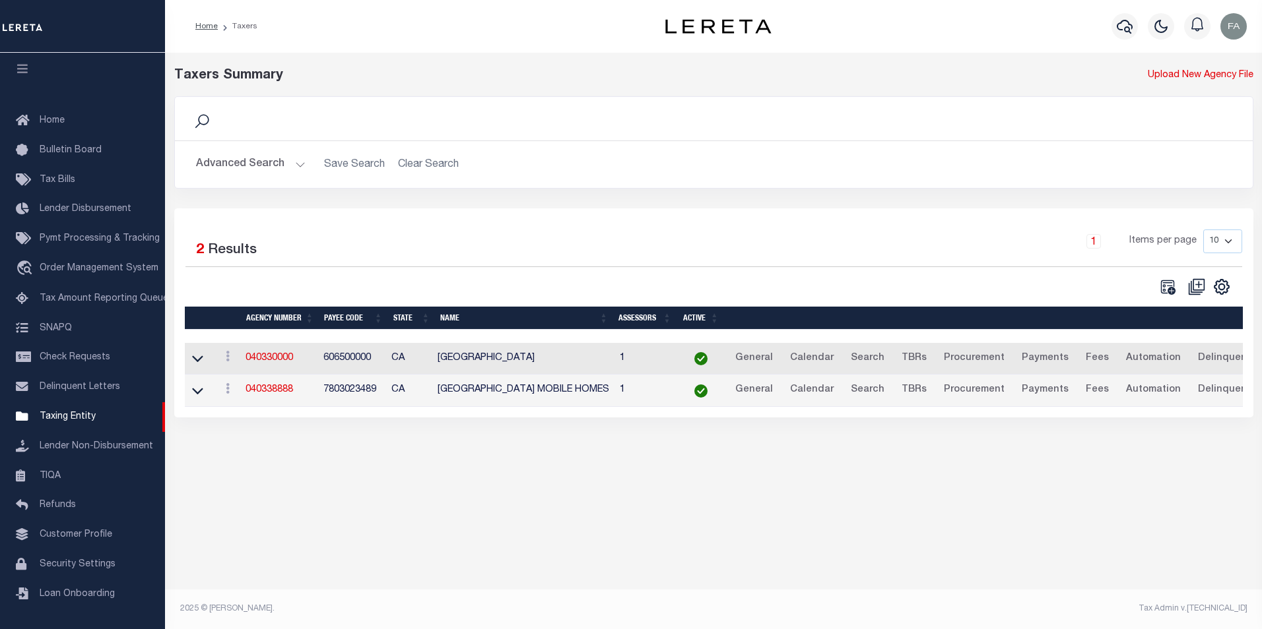
click at [288, 168] on button "Advanced Search" at bounding box center [251, 165] width 110 height 26
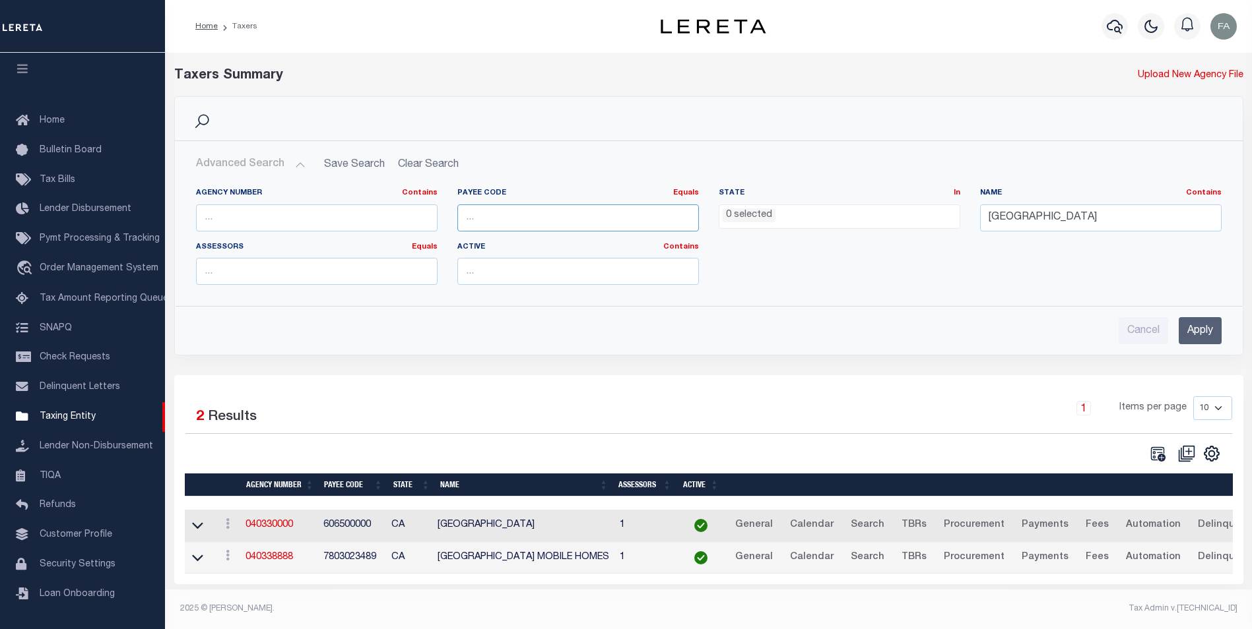
click at [544, 215] on input "number" at bounding box center [577, 218] width 241 height 27
paste input "3608316001"
type input "3608316001"
click at [1180, 329] on input "Apply" at bounding box center [1199, 330] width 43 height 27
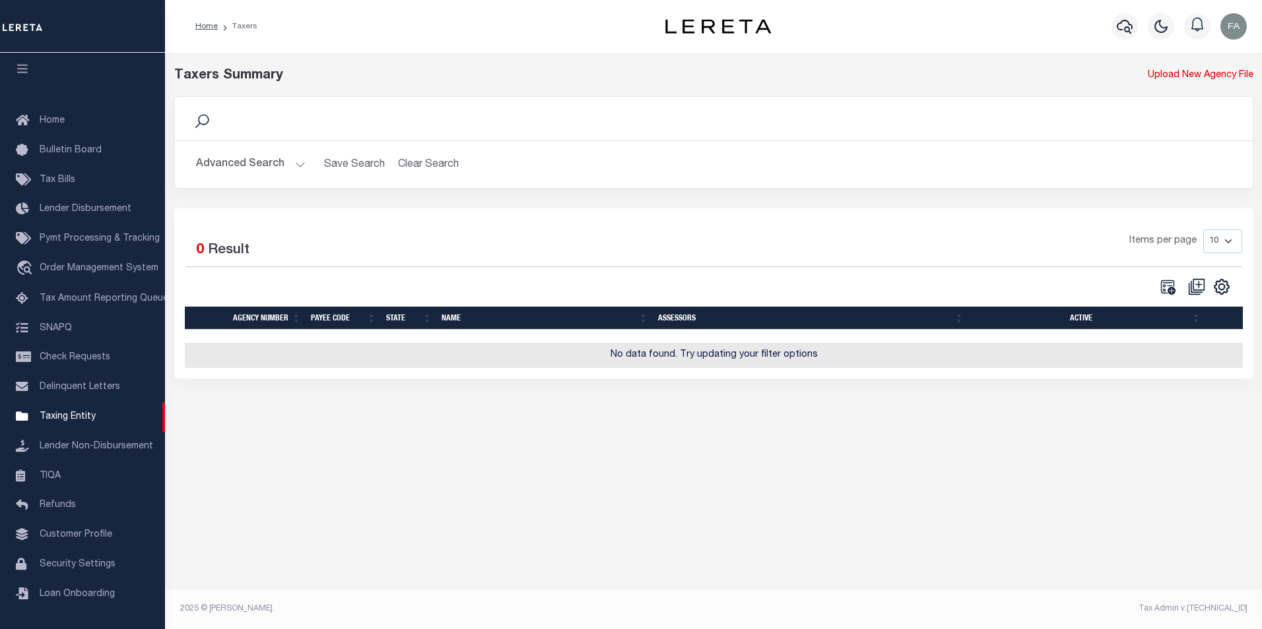
click at [271, 163] on button "Advanced Search" at bounding box center [251, 165] width 110 height 26
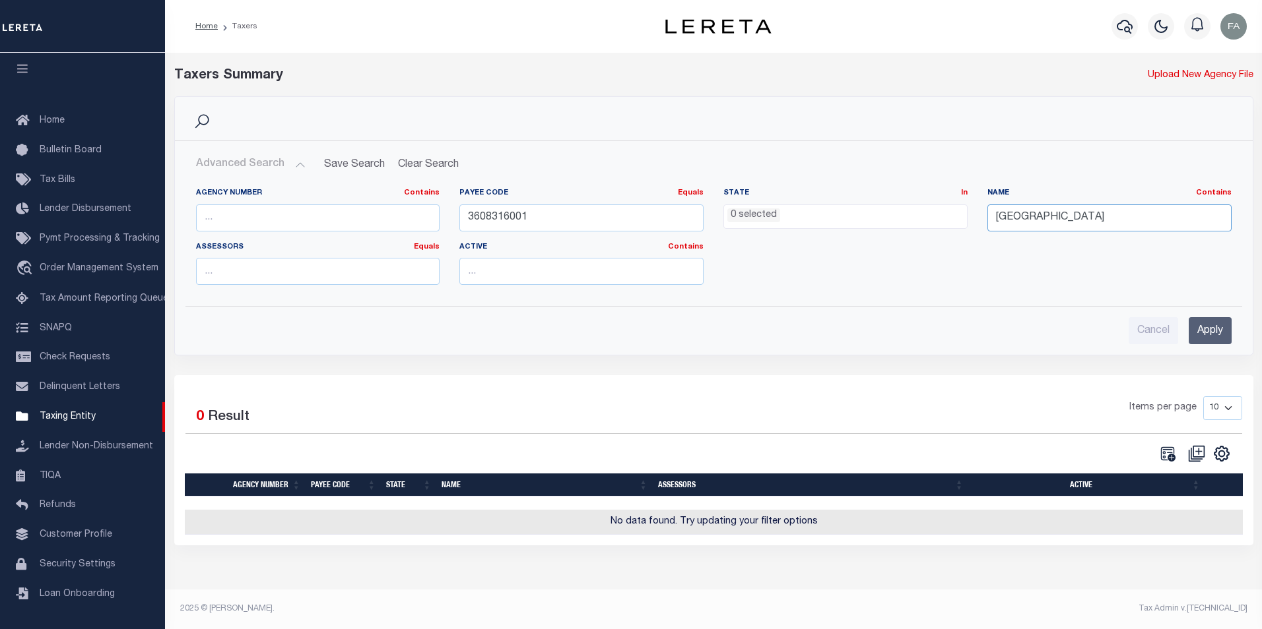
click at [1125, 215] on input "riverside county" at bounding box center [1109, 218] width 244 height 27
click at [1210, 338] on input "Apply" at bounding box center [1209, 330] width 43 height 27
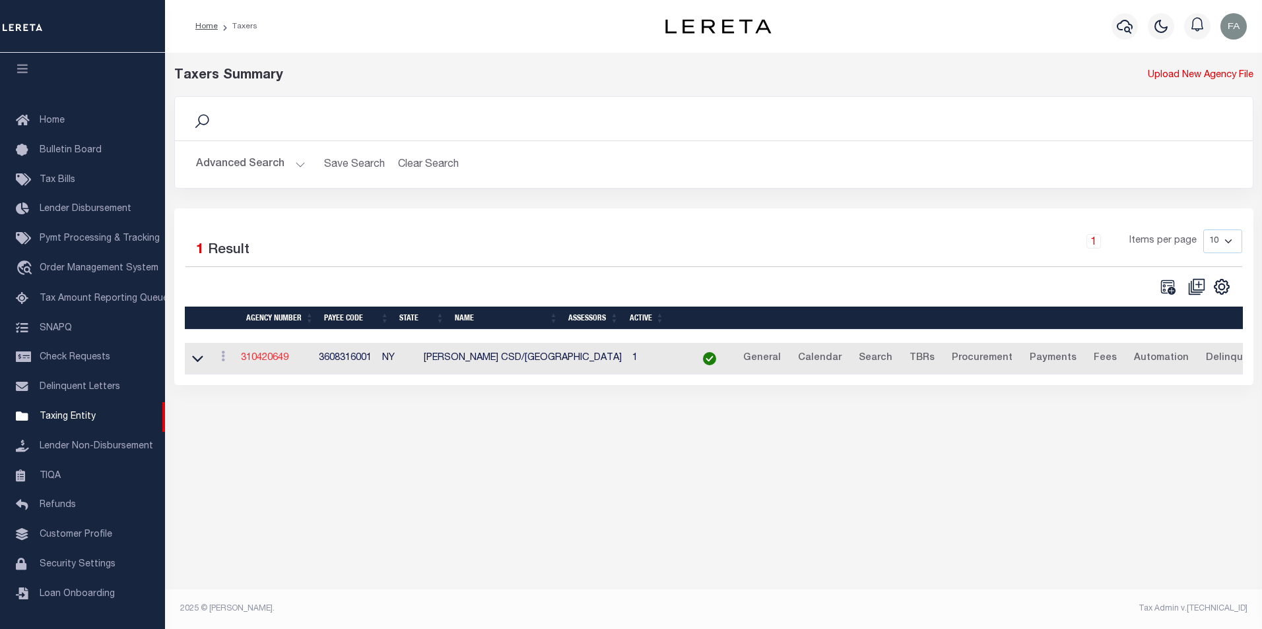
click at [271, 360] on link "310420649" at bounding box center [265, 358] width 48 height 9
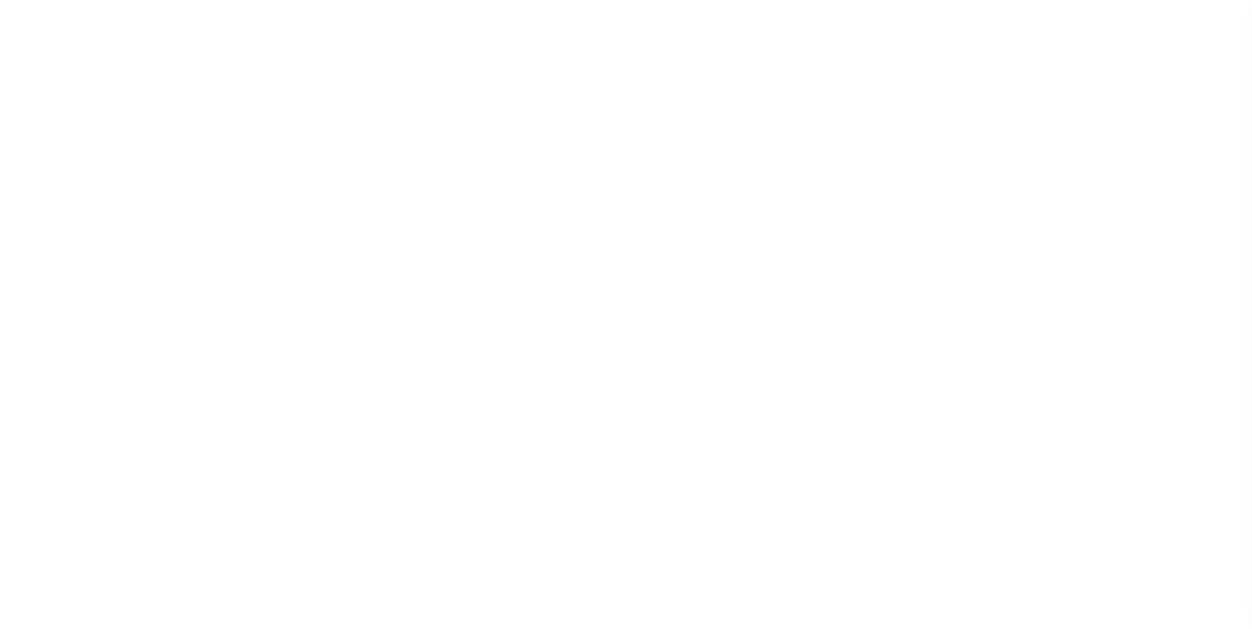
select select
checkbox input "false"
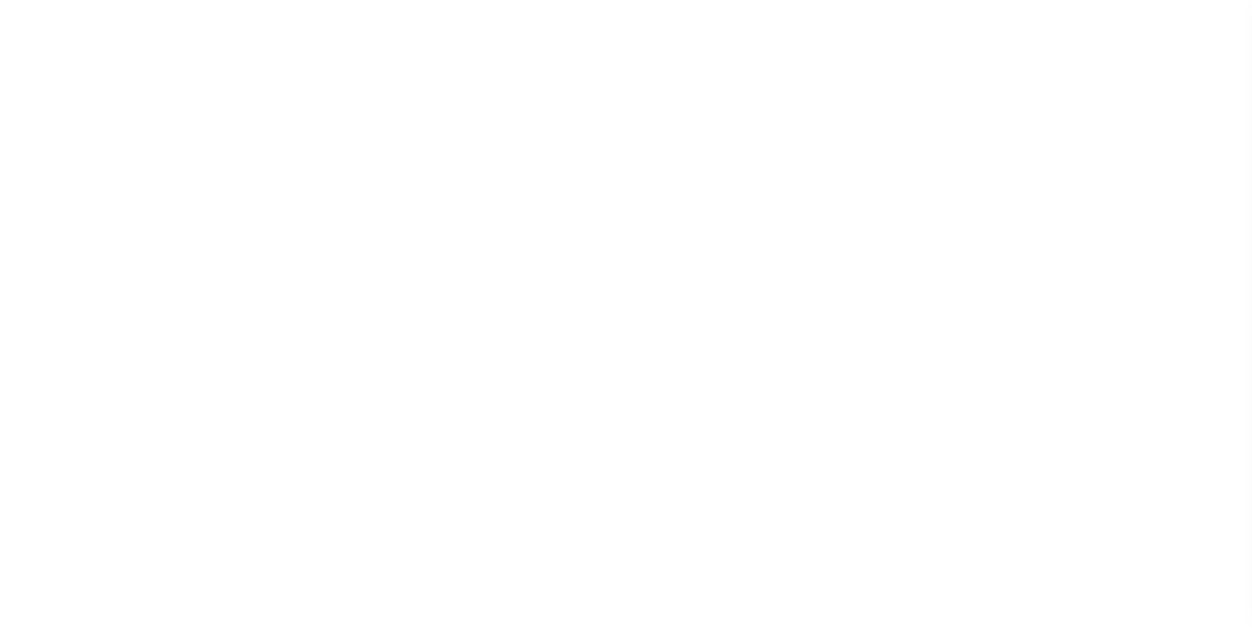
checkbox input "false"
type input "3608316001"
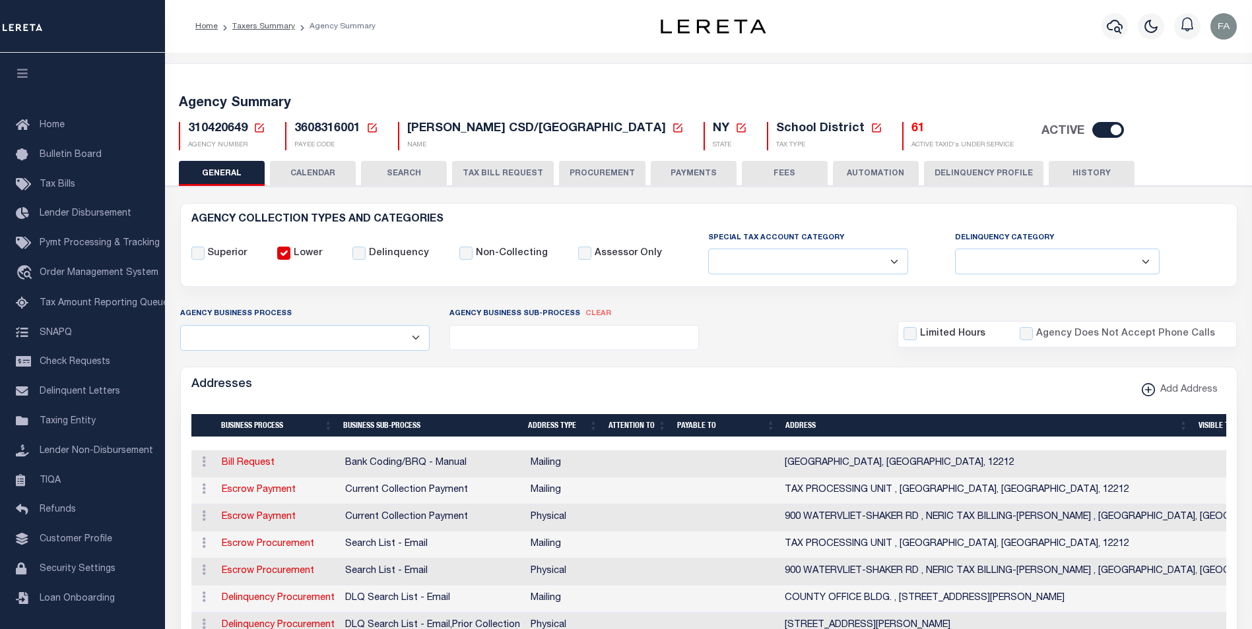
click at [334, 177] on button "CALENDAR" at bounding box center [313, 173] width 86 height 25
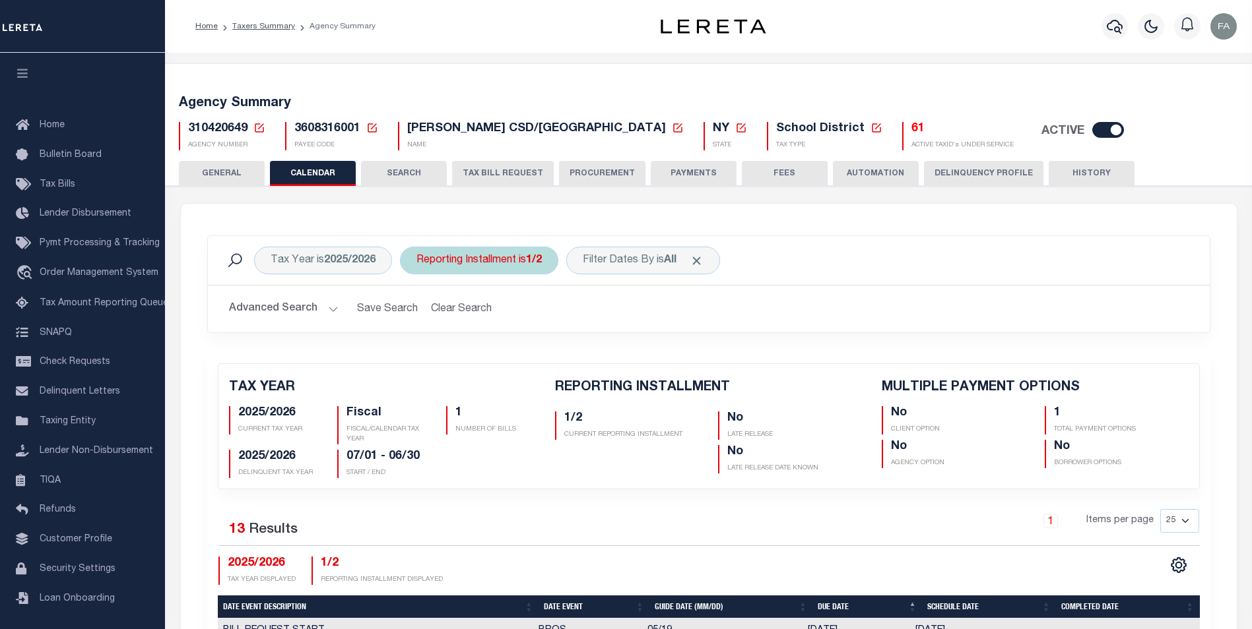
checkbox input "false"
type input "1"
drag, startPoint x: 519, startPoint y: 428, endPoint x: 436, endPoint y: 412, distance: 84.0
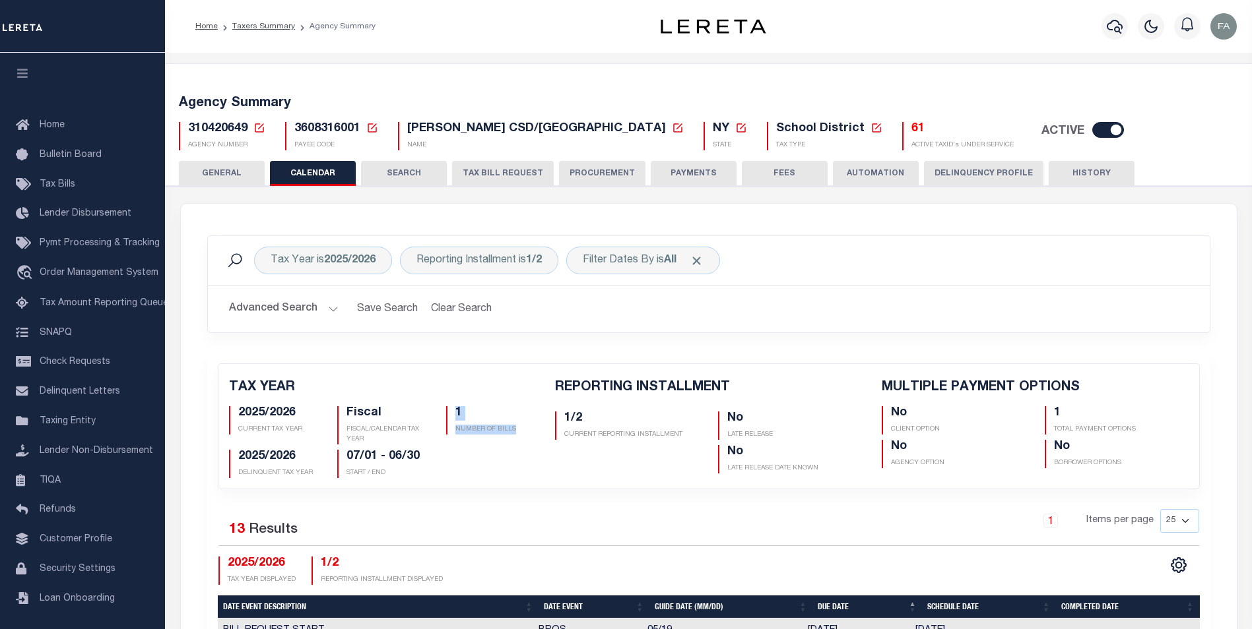
click at [436, 412] on div "1 NUMBER OF BILLS" at bounding box center [490, 425] width 109 height 38
click at [594, 420] on h5 "1/2" at bounding box center [631, 419] width 134 height 15
drag, startPoint x: 596, startPoint y: 420, endPoint x: 565, endPoint y: 416, distance: 31.8
click at [565, 416] on h5 "1/2" at bounding box center [631, 419] width 134 height 15
click at [485, 432] on p "NUMBER OF BILLS" at bounding box center [495, 430] width 80 height 10
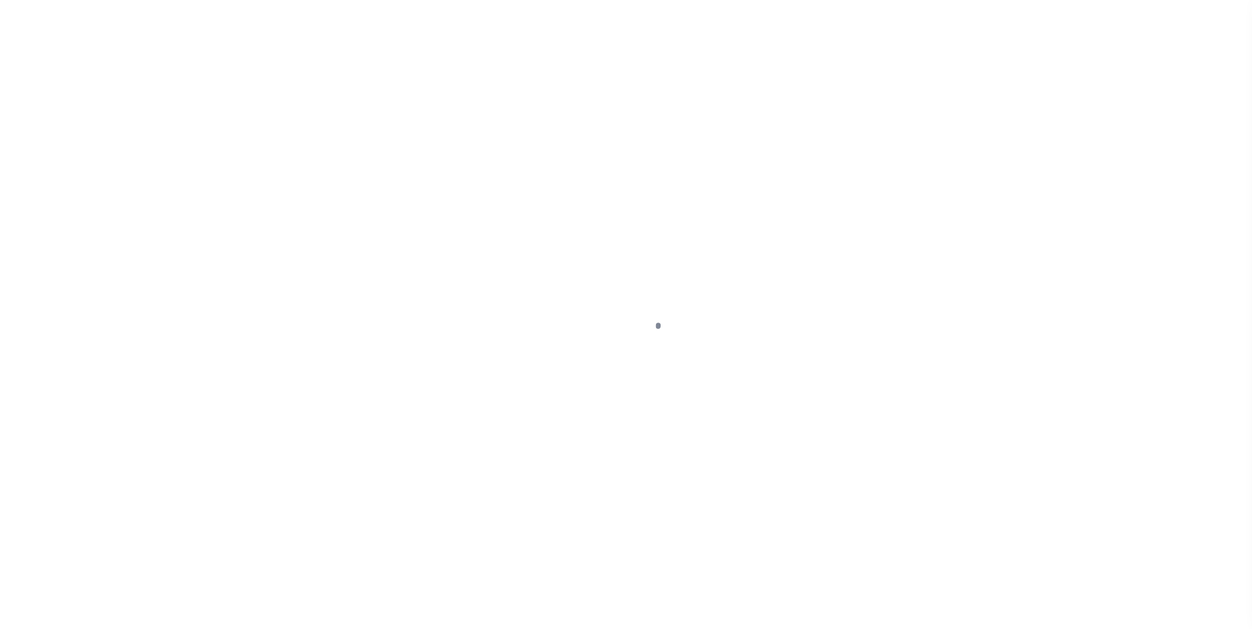
select select "RTS"
select select "27"
select select "16"
select select "2"
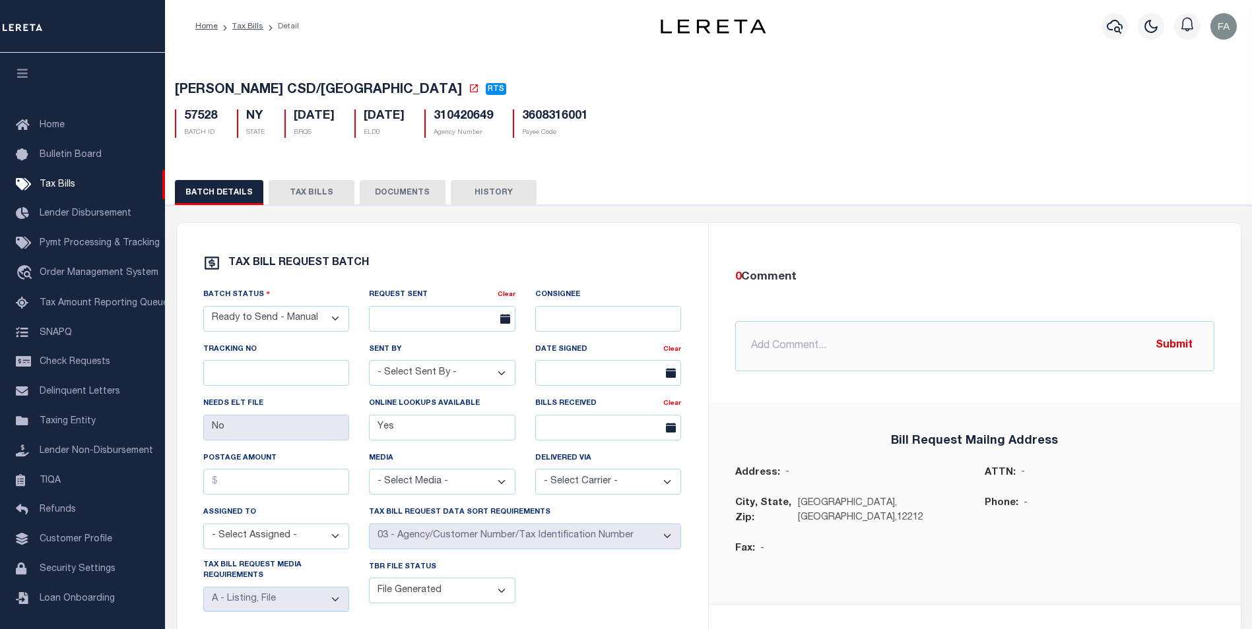
drag, startPoint x: 288, startPoint y: 183, endPoint x: 364, endPoint y: 199, distance: 78.0
click at [288, 183] on button "TAX BILLS" at bounding box center [312, 192] width 86 height 25
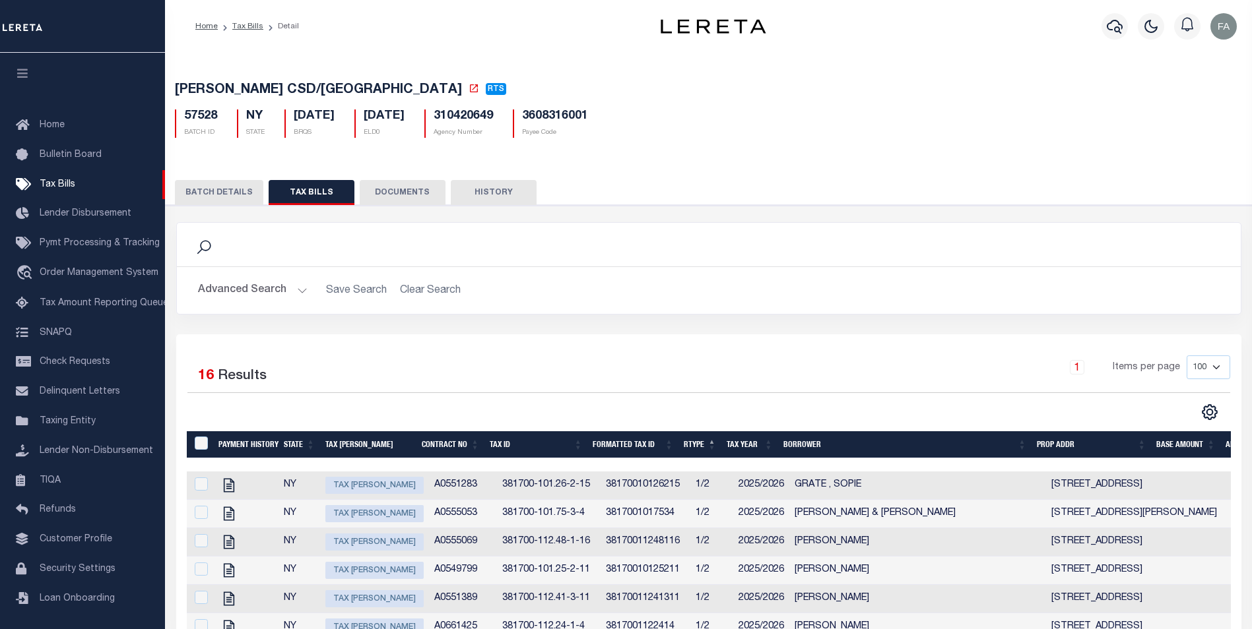
click at [384, 519] on span "Tax [PERSON_NAME]" at bounding box center [374, 513] width 98 height 17
checkbox input "true"
select select "NW2"
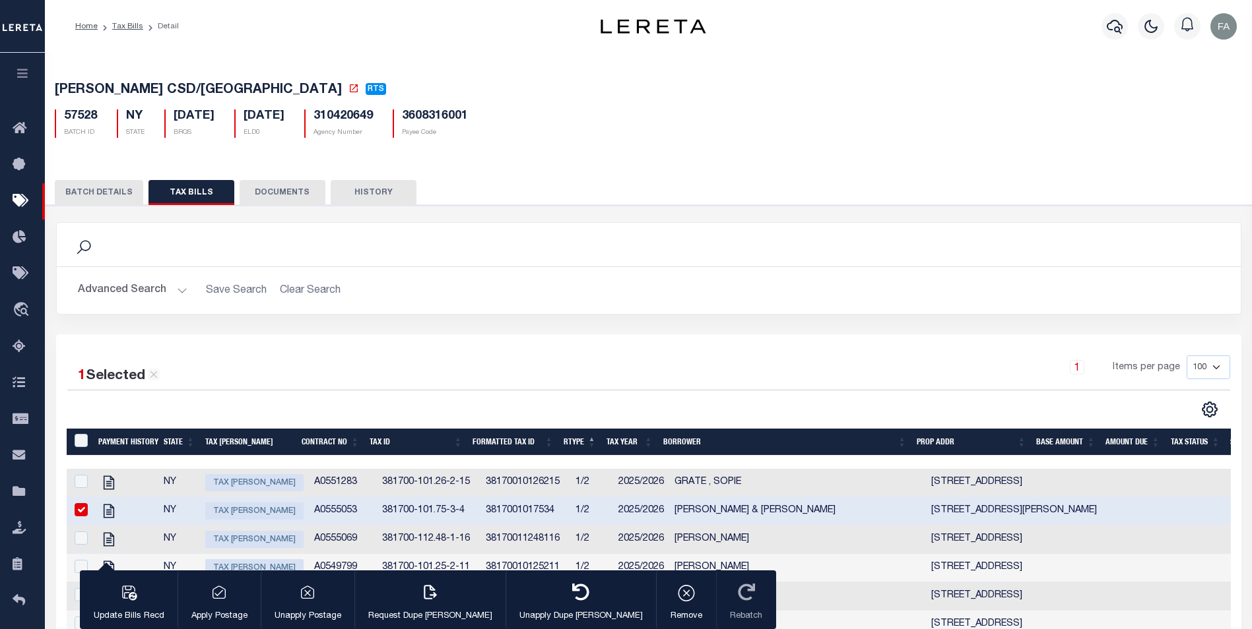
type input "[DATE]"
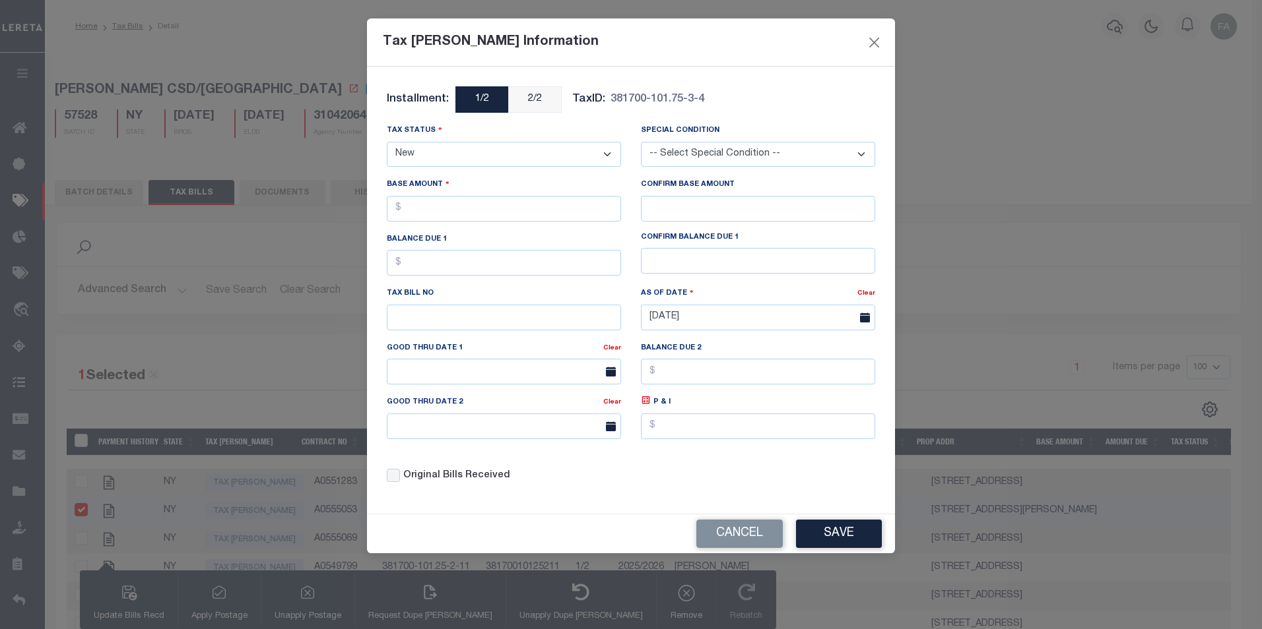
click at [539, 103] on link "2/2" at bounding box center [534, 99] width 53 height 26
click at [546, 94] on link "2/2" at bounding box center [534, 99] width 53 height 26
click at [731, 288] on div "As Of Date" at bounding box center [749, 295] width 216 height 18
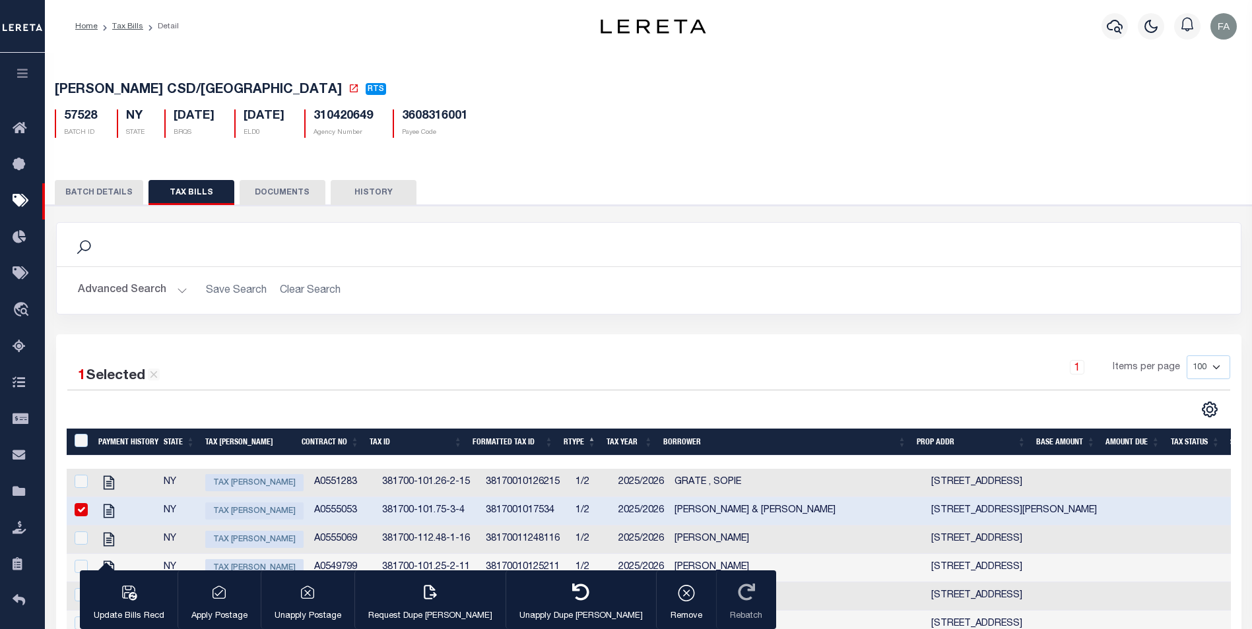
click at [561, 304] on h2 "Advanced Search Save Search Clear Search" at bounding box center [648, 291] width 1163 height 26
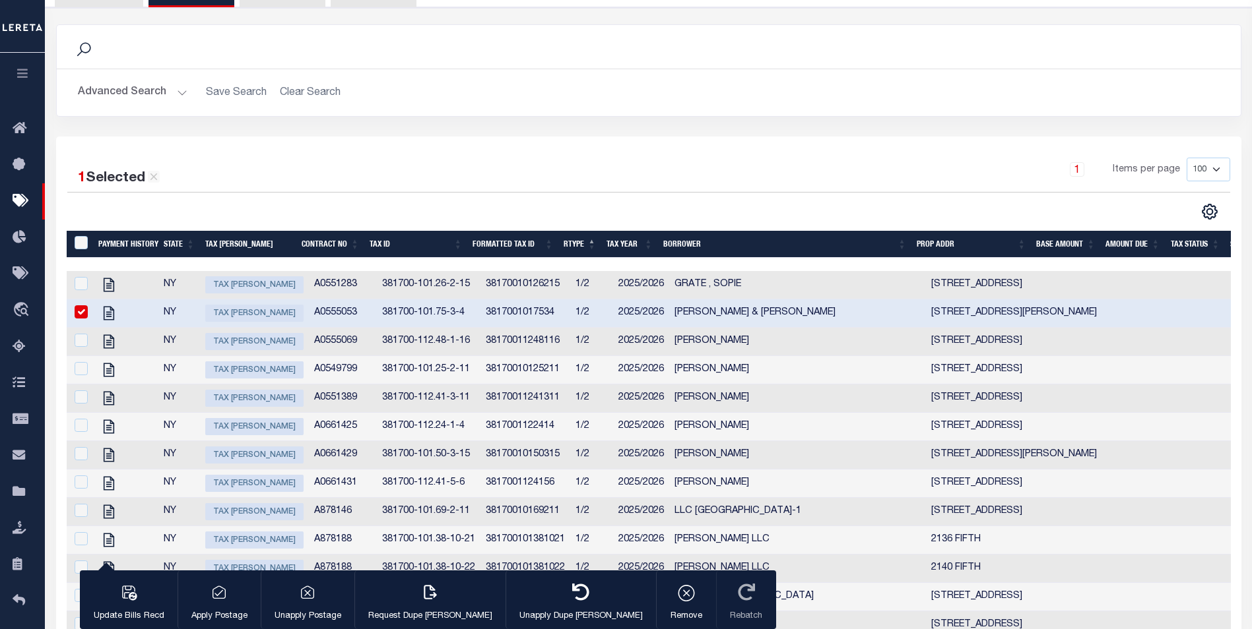
scroll to position [66, 0]
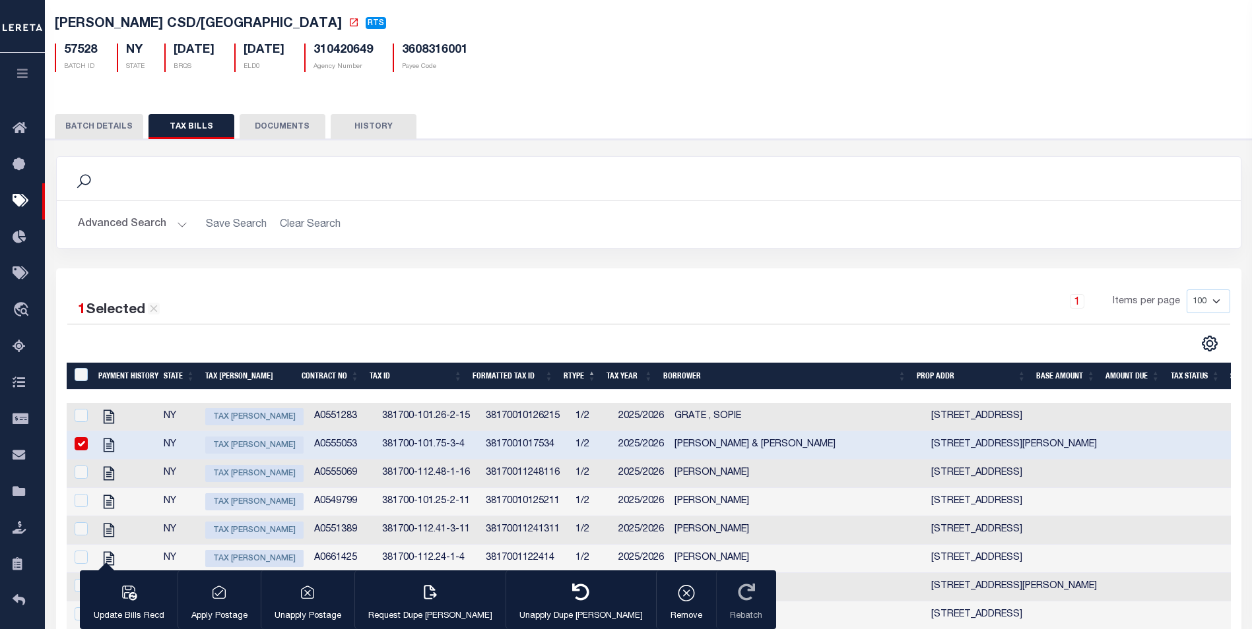
click at [253, 454] on span "Tax Bill Amount" at bounding box center [254, 445] width 98 height 17
checkbox input "false"
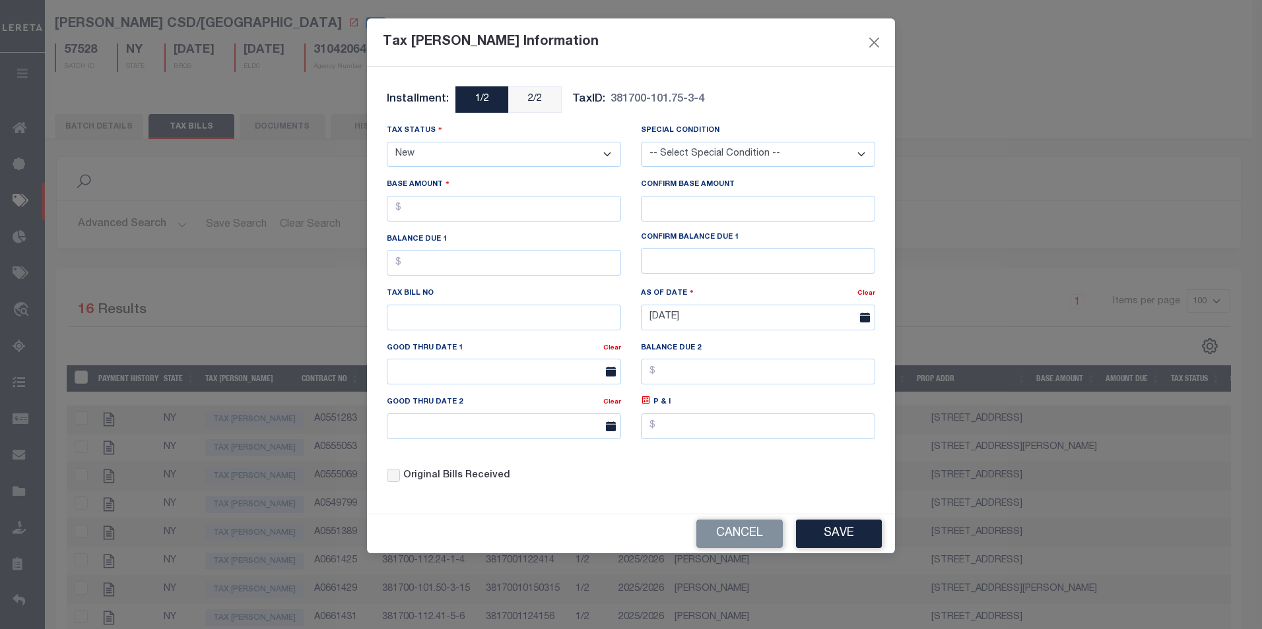
click at [558, 126] on div "Tax Status - Select Status - Open Due/Unpaid Paid Incomplete No Tax Due Interna…" at bounding box center [504, 145] width 234 height 44
click at [611, 126] on div "Tax Status - Select Status - Open Due/Unpaid Paid Incomplete No Tax Due Interna…" at bounding box center [504, 145] width 234 height 44
click at [743, 112] on div "Installment: 1/2 2/2 TaxID: 381700-101.75-3-4" at bounding box center [631, 104] width 488 height 37
click at [676, 475] on div "Tax Status - Select Status - Open Due/Unpaid Paid Incomplete No Tax Due Interna…" at bounding box center [631, 308] width 508 height 371
click at [245, 180] on div "Tax Bill Amount Information 381700-101.75-3-4 TAX ID Installment: 1/2 2/2 TaxID…" at bounding box center [631, 314] width 1262 height 629
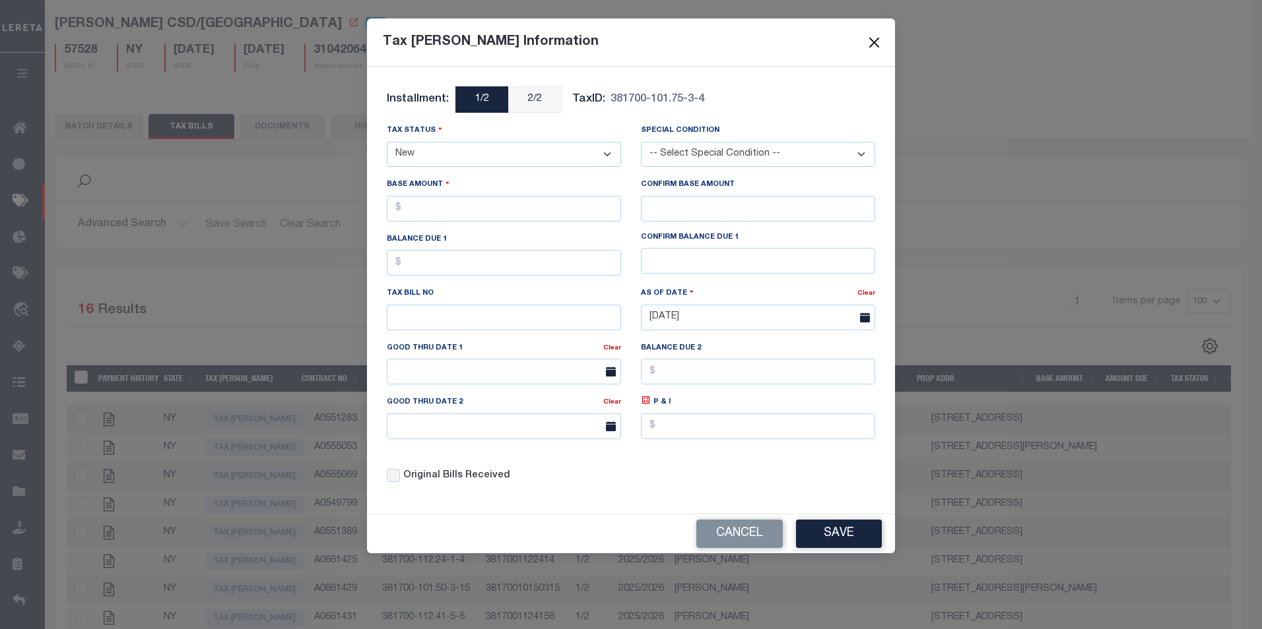
click at [873, 42] on button "Close" at bounding box center [874, 42] width 17 height 17
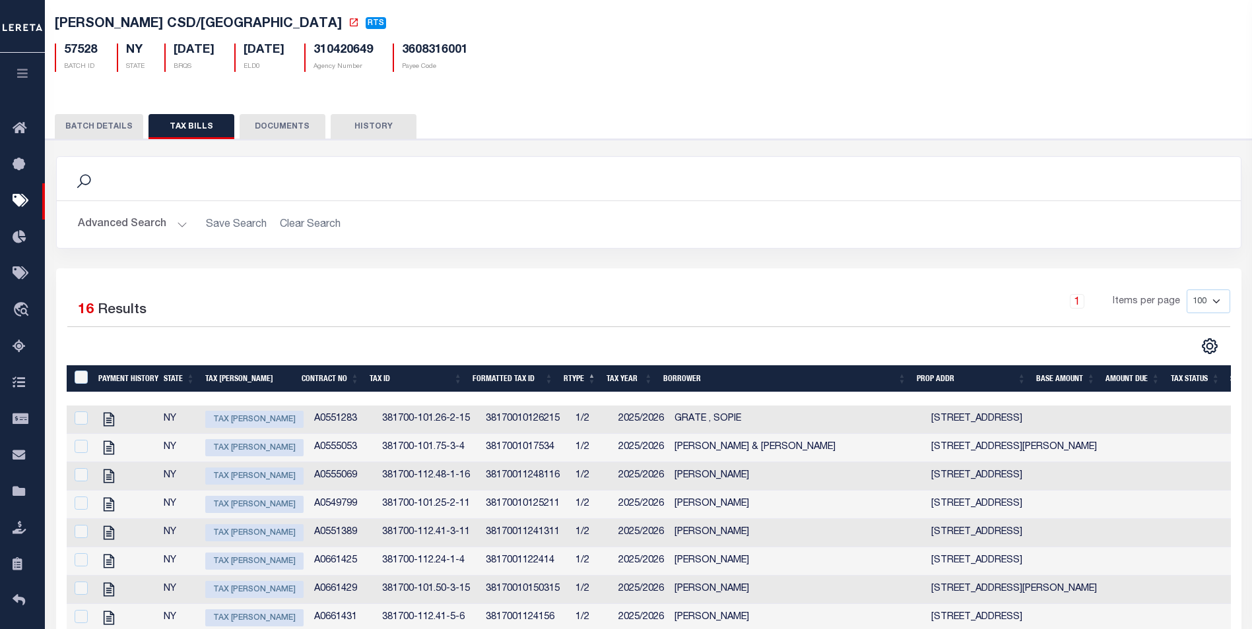
scroll to position [0, 0]
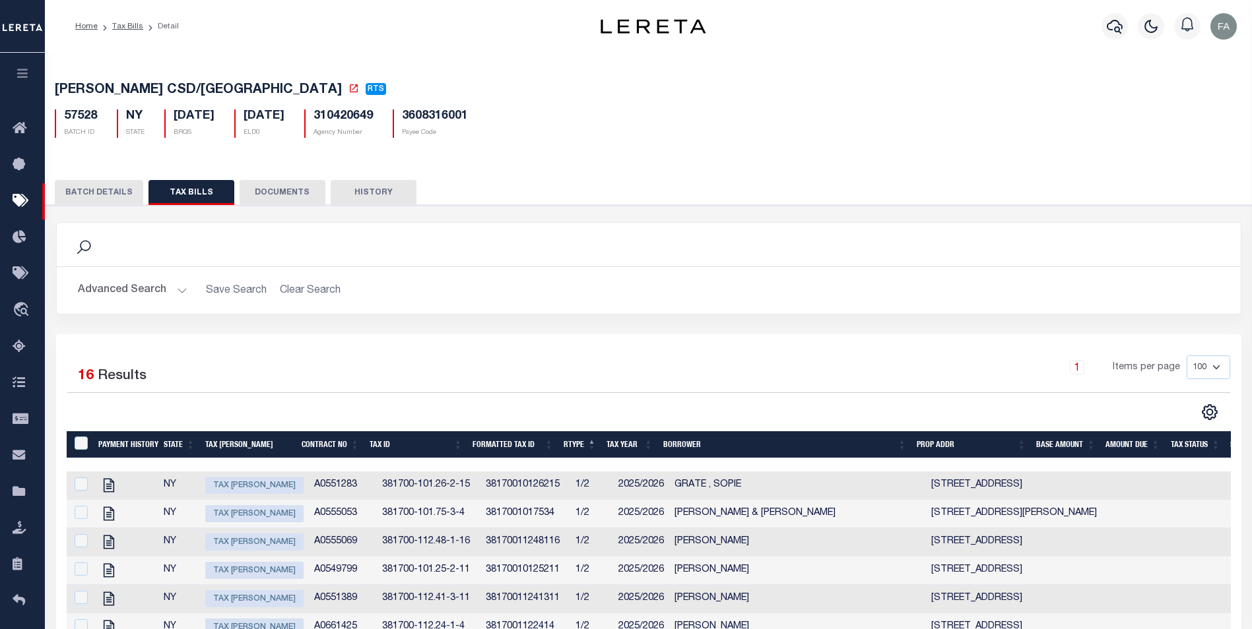
click at [468, 117] on h5 "3608316001" at bounding box center [435, 117] width 66 height 15
click at [468, 118] on h5 "3608316001" at bounding box center [435, 117] width 66 height 15
copy h5 "3608316001"
click at [468, 116] on h5 "3608316001" at bounding box center [435, 117] width 66 height 15
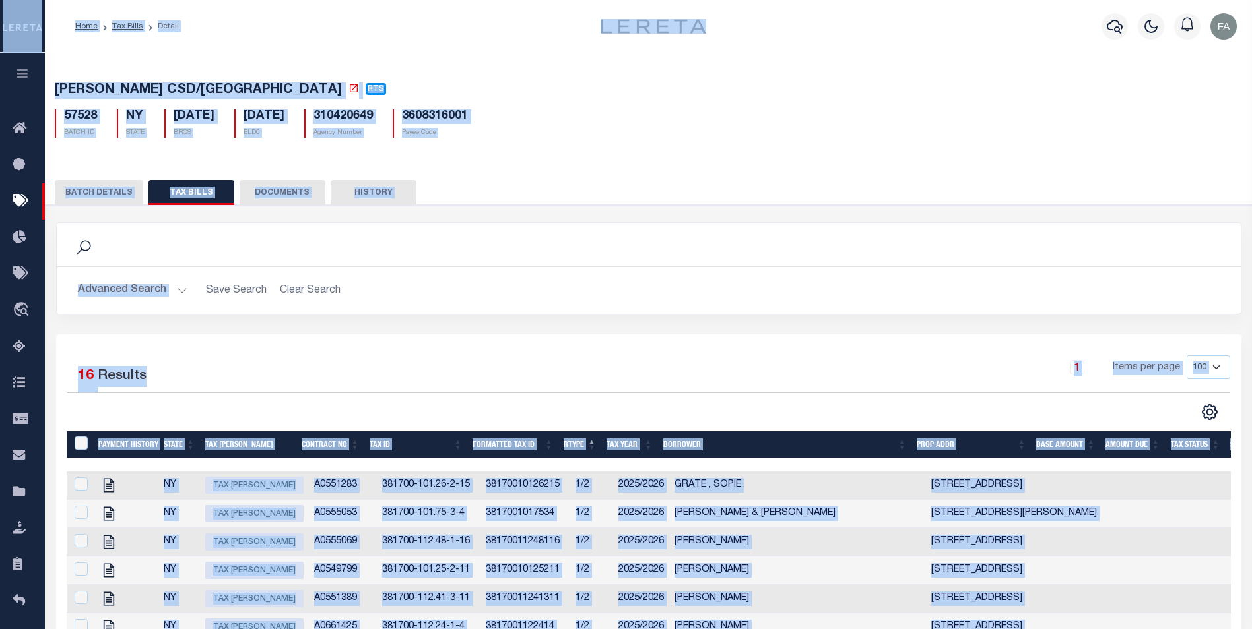
copy body "Home Tax Bills Detail Profile Sign out Home Bulletin Board Tax Bills Lender Dis…"
click at [533, 129] on div "57528 BATCH ID NY STATE 05/19/2025 BRQS 08/29/2025 ELD0" at bounding box center [648, 118] width 1207 height 39
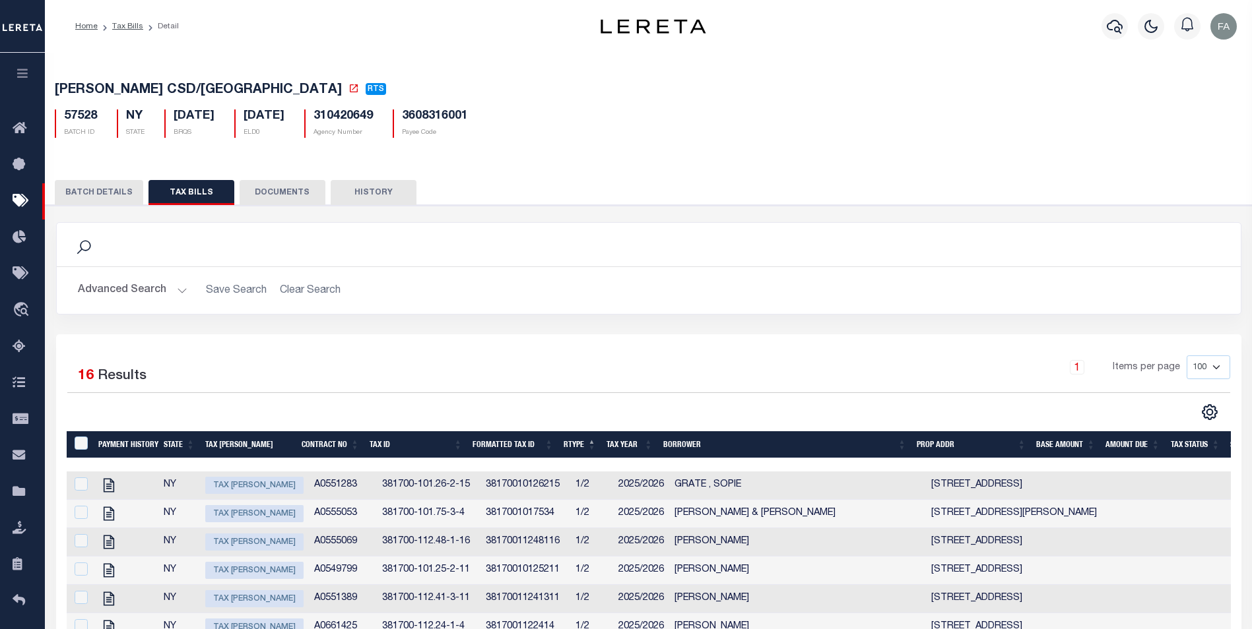
click at [463, 114] on h5 "3608316001" at bounding box center [435, 117] width 66 height 15
copy h5 "3608316001"
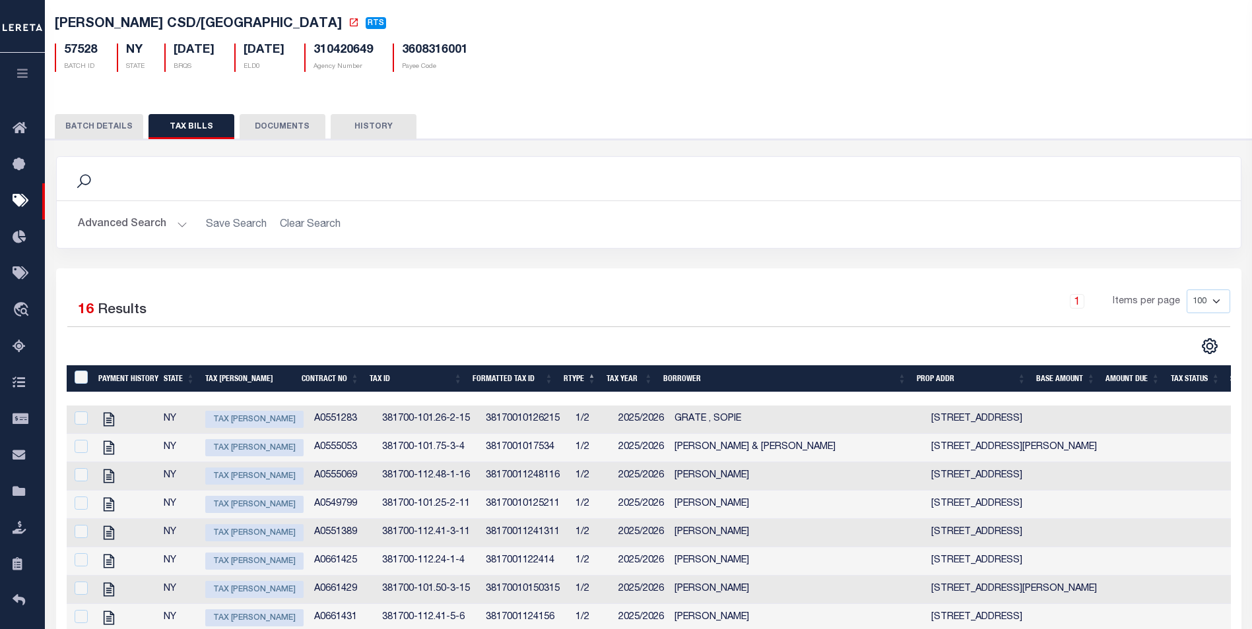
click at [531, 417] on td "38170010126215" at bounding box center [525, 420] width 90 height 28
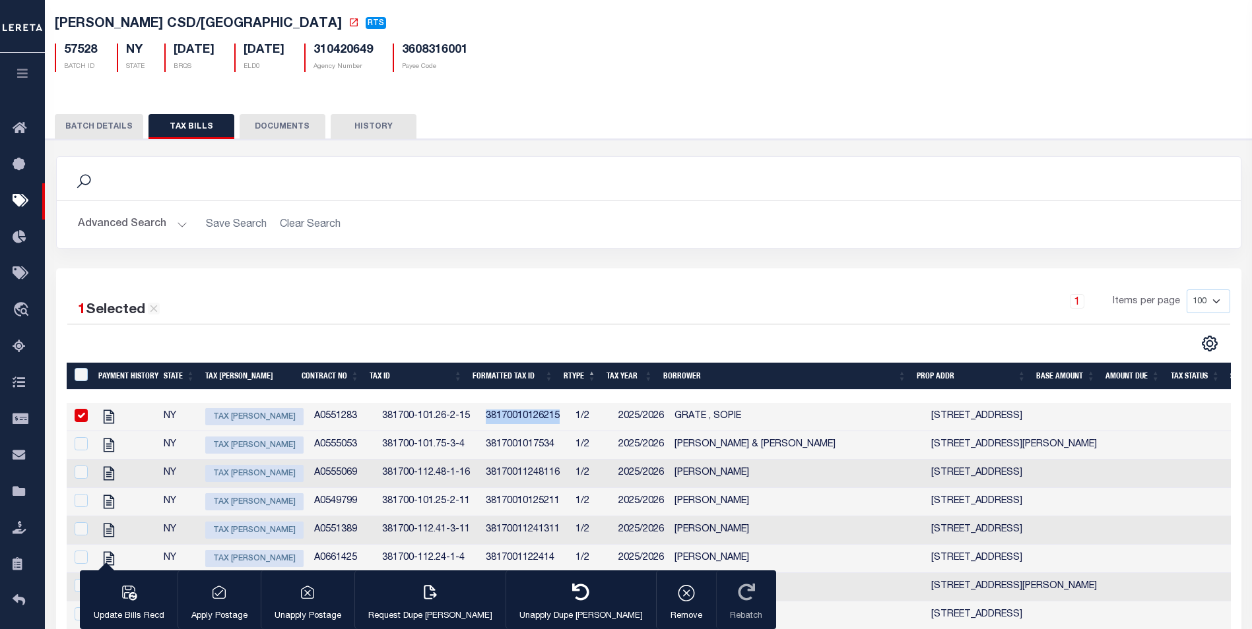
click at [530, 417] on td "38170010126215" at bounding box center [525, 417] width 90 height 28
checkbox input "false"
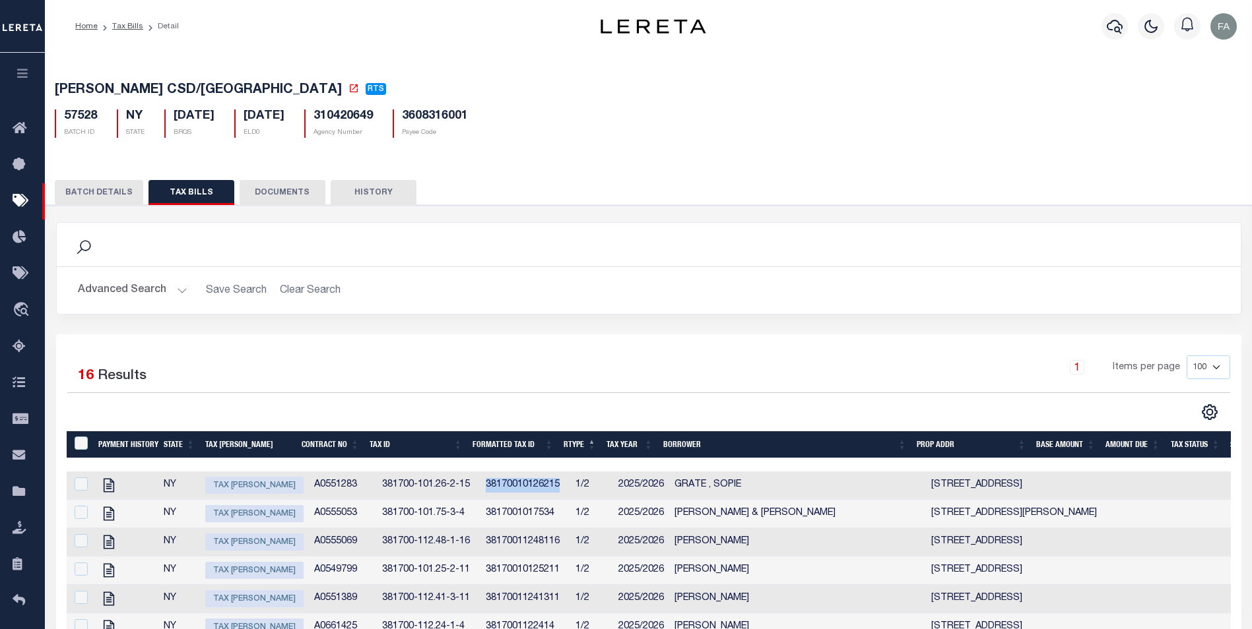
copy td "38170010126215"
click at [722, 240] on div "Search" at bounding box center [648, 245] width 1163 height 22
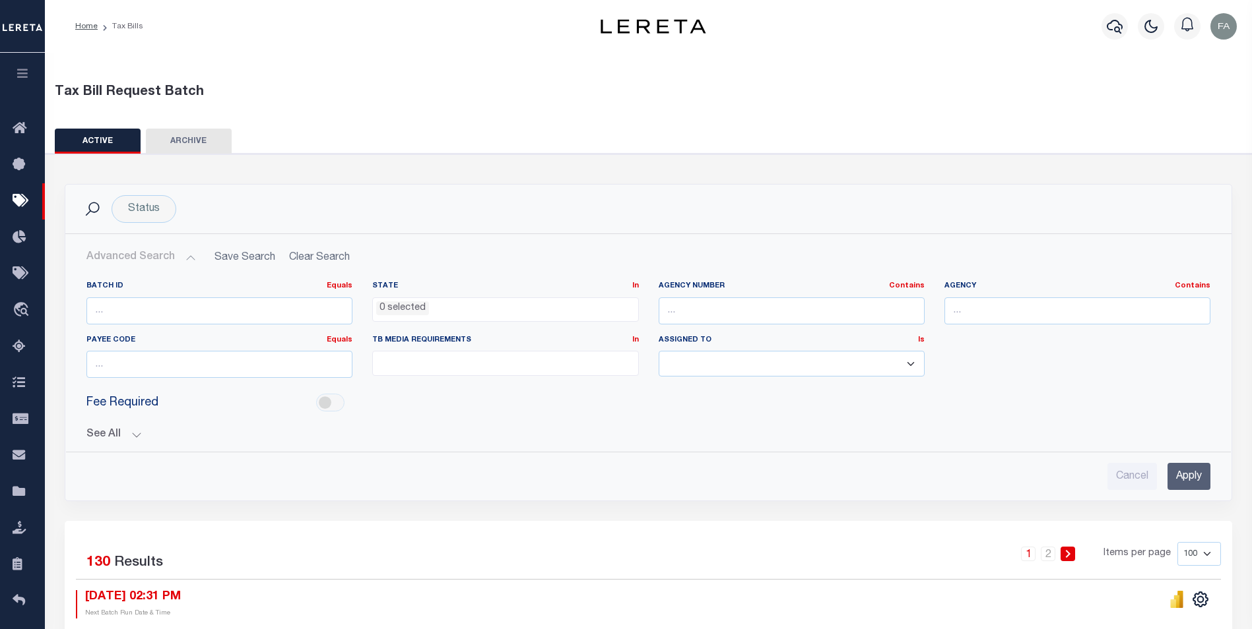
select select
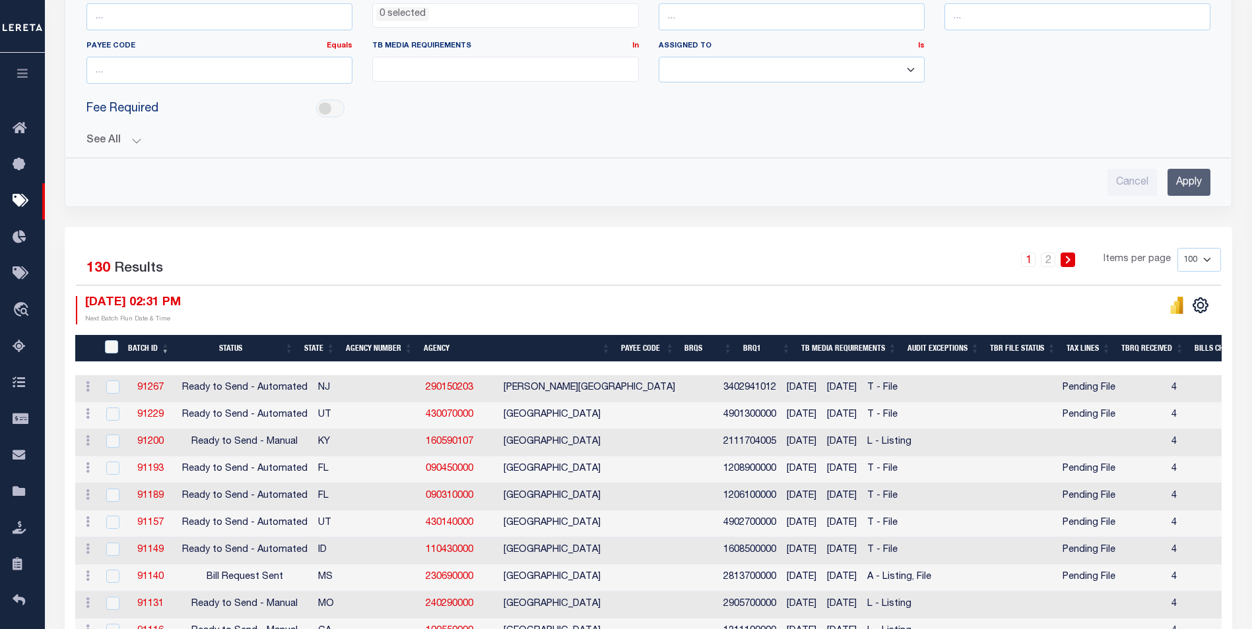
scroll to position [228, 0]
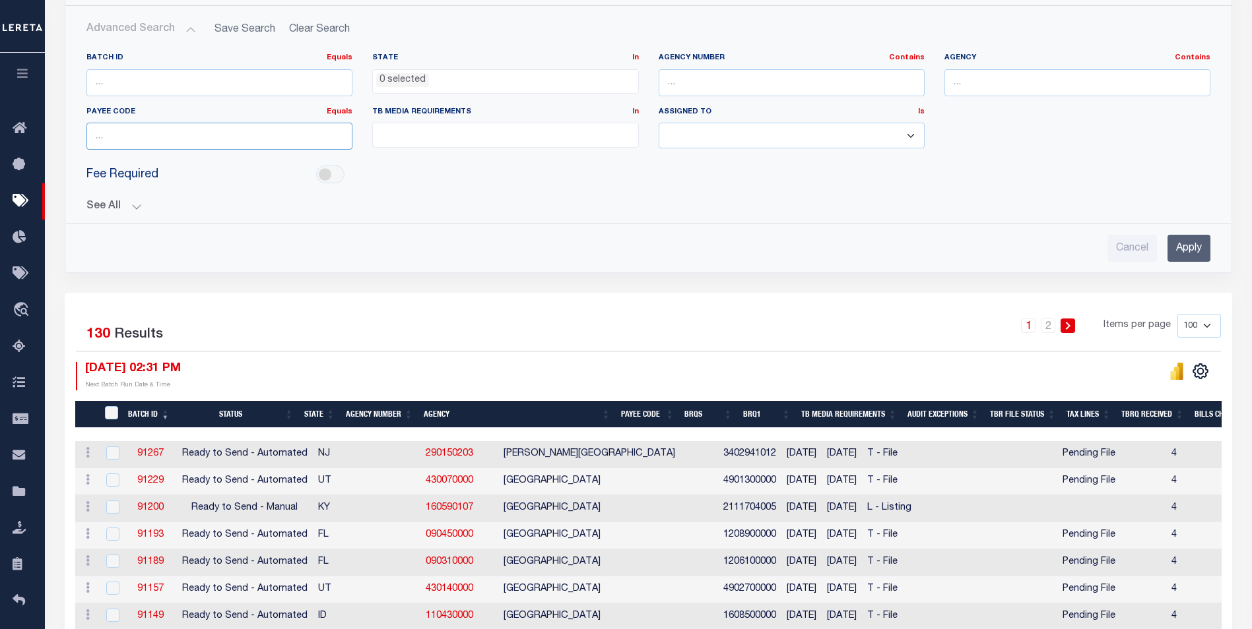
click at [169, 142] on input "number" at bounding box center [219, 136] width 266 height 27
paste input "3608316001"
type input "3608316001"
click at [1190, 236] on input "Apply" at bounding box center [1188, 248] width 43 height 27
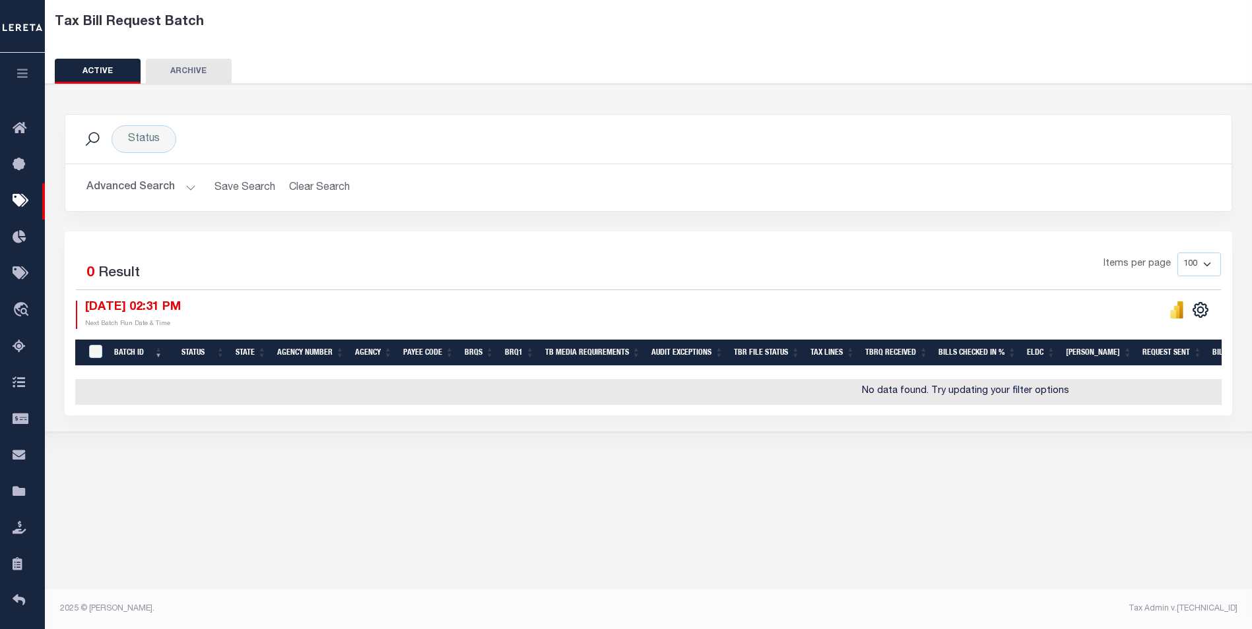
scroll to position [70, 0]
click at [148, 139] on div "Status" at bounding box center [144, 139] width 65 height 28
select select
click at [105, 173] on div "Advanced Search Save Search Clear Search TaxBillBatches_dynamictable_____Defaul…" at bounding box center [648, 187] width 1166 height 47
click at [99, 193] on button "Advanced Search" at bounding box center [141, 188] width 110 height 26
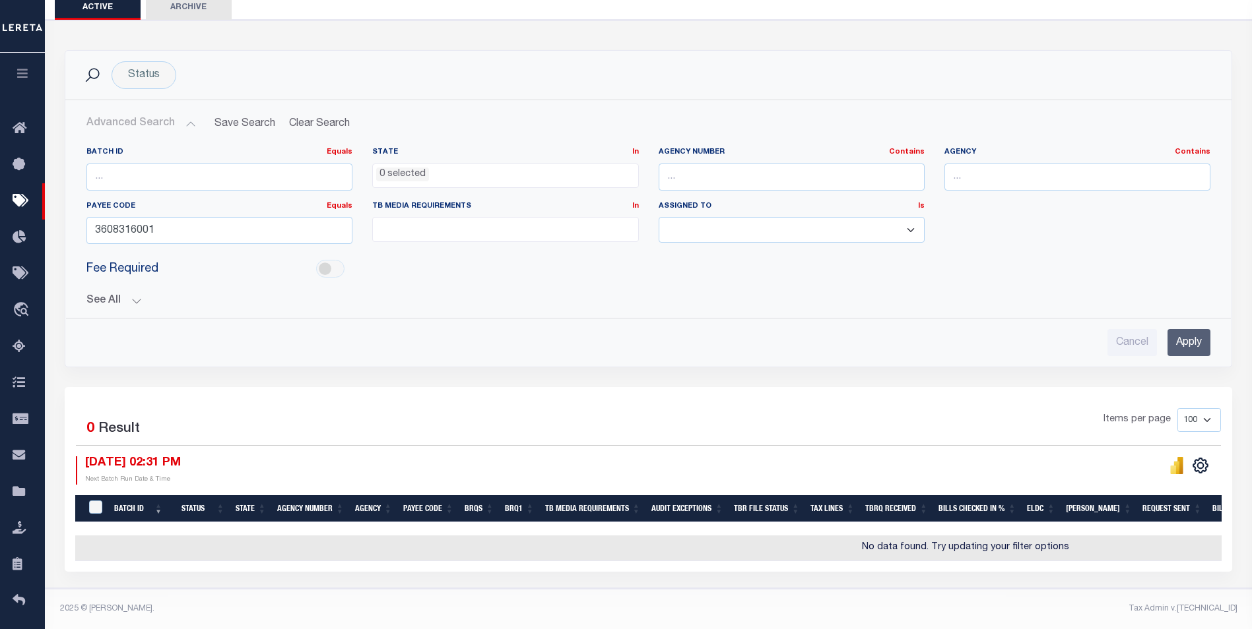
scroll to position [143, 0]
click at [220, 218] on input "3608316001" at bounding box center [219, 230] width 266 height 27
click at [1176, 329] on input "Apply" at bounding box center [1188, 342] width 43 height 27
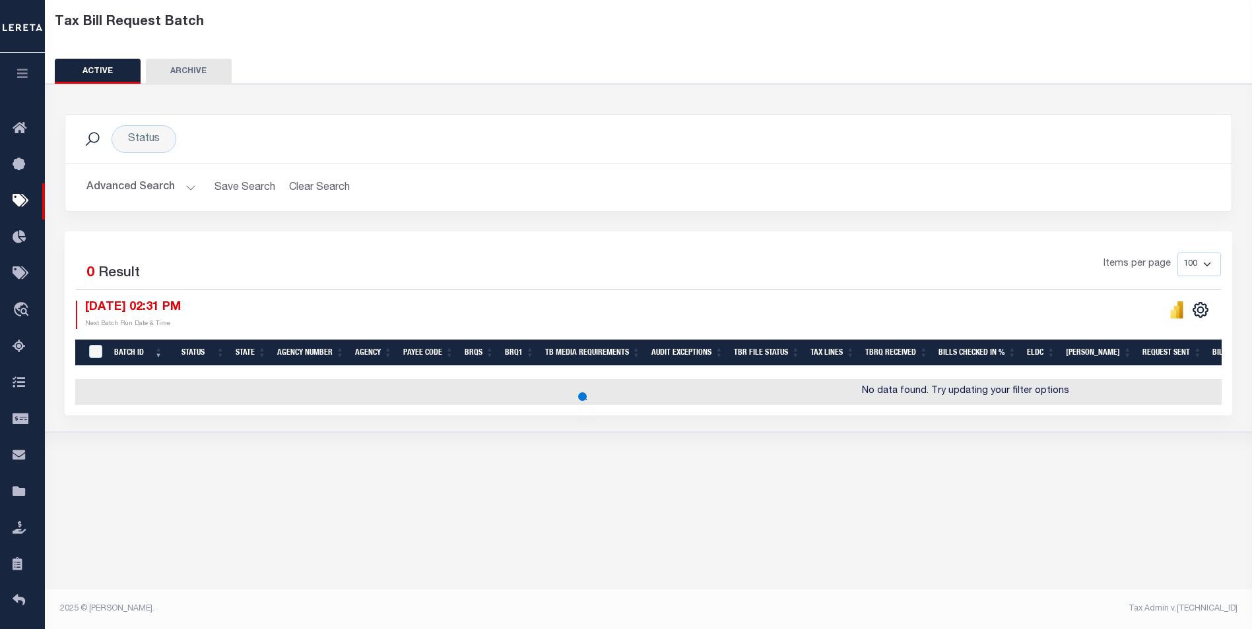
scroll to position [70, 0]
click at [134, 193] on button "Advanced Search" at bounding box center [141, 188] width 110 height 26
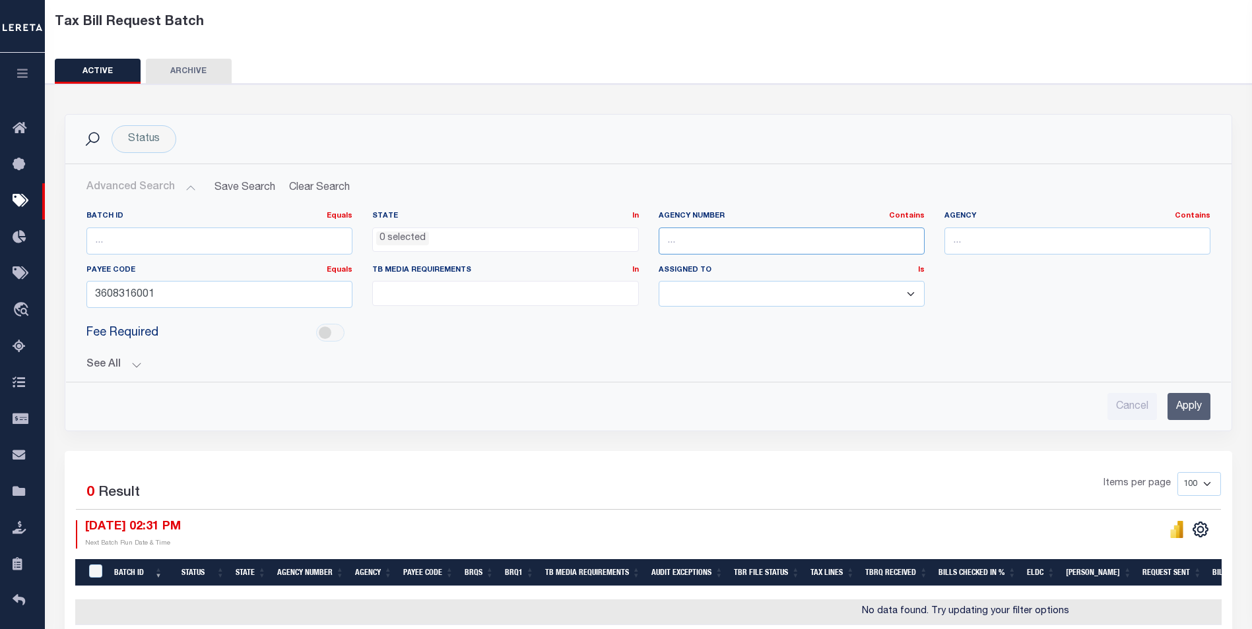
click at [689, 249] on input "text" at bounding box center [791, 241] width 266 height 27
click at [197, 288] on input "3608316001" at bounding box center [219, 294] width 266 height 27
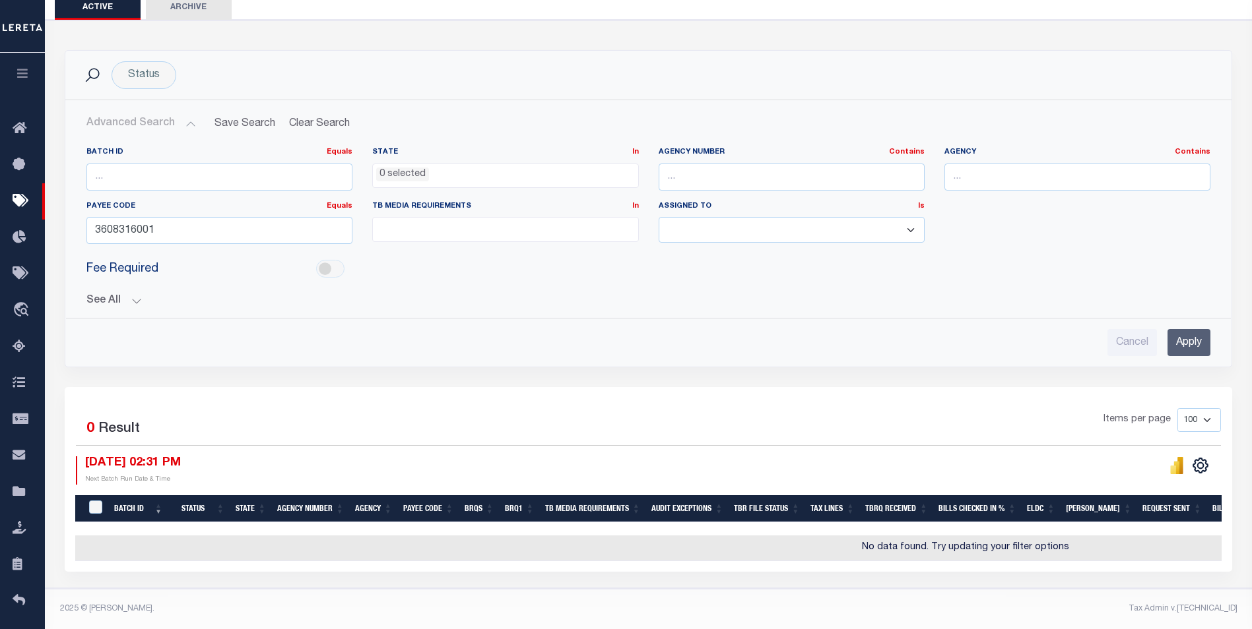
click at [1190, 338] on input "Apply" at bounding box center [1188, 342] width 43 height 27
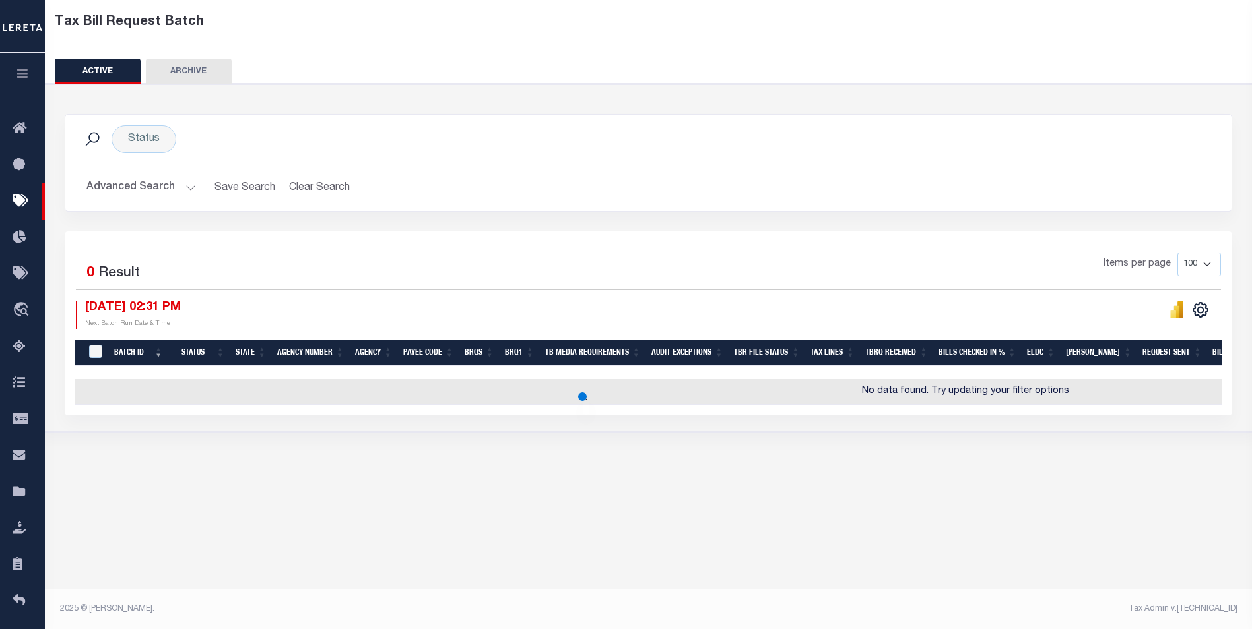
scroll to position [70, 0]
click at [152, 187] on button "Advanced Search" at bounding box center [141, 188] width 110 height 26
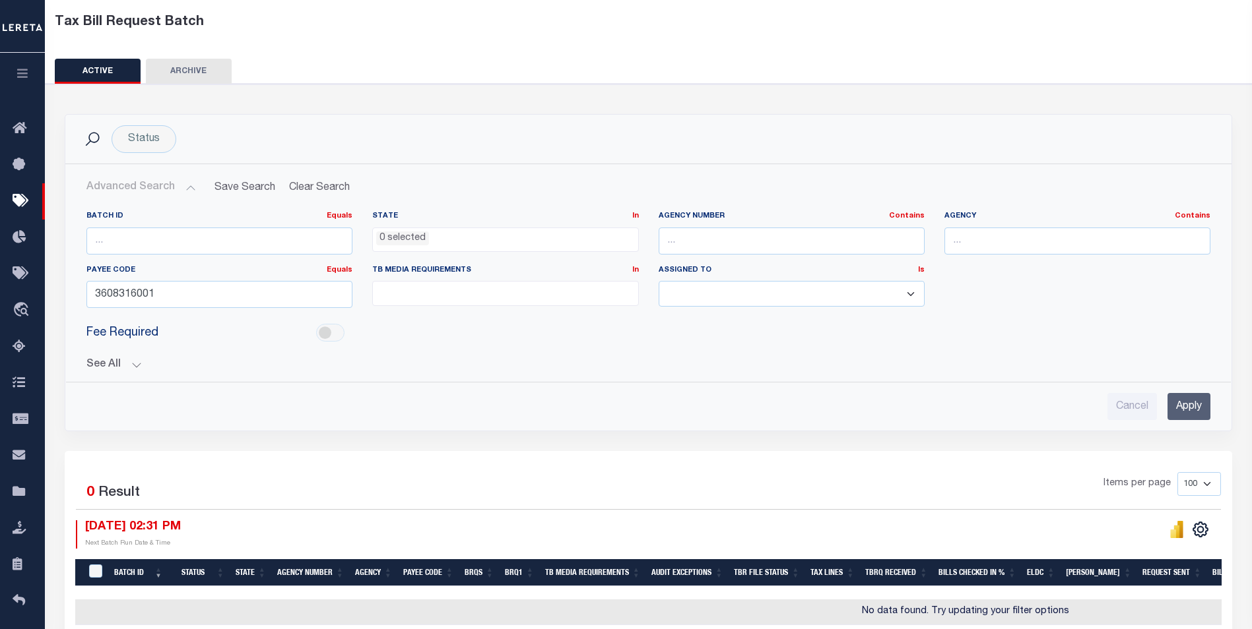
click at [16, 74] on icon "button" at bounding box center [22, 73] width 15 height 12
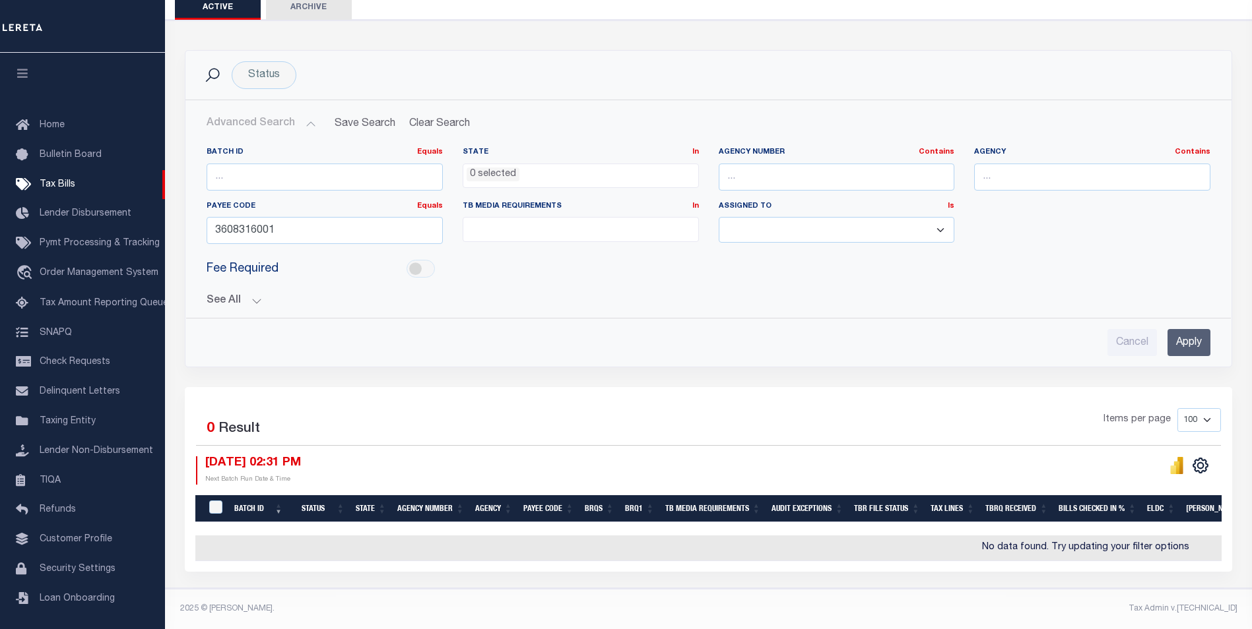
scroll to position [143, 0]
